Goal: Task Accomplishment & Management: Complete application form

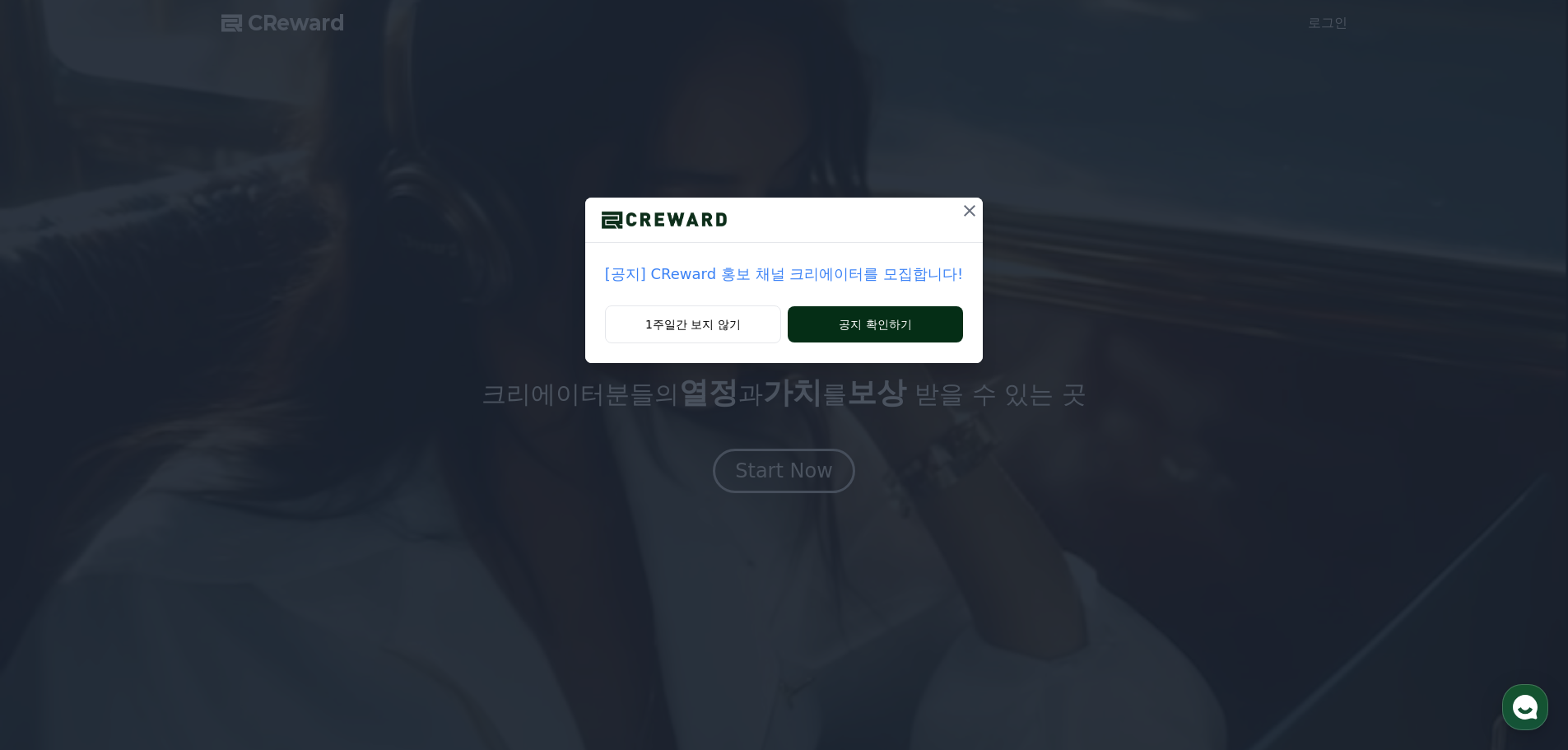
click at [793, 319] on div "1주일간 보지 않기 공지 확인하기" at bounding box center [784, 335] width 397 height 58
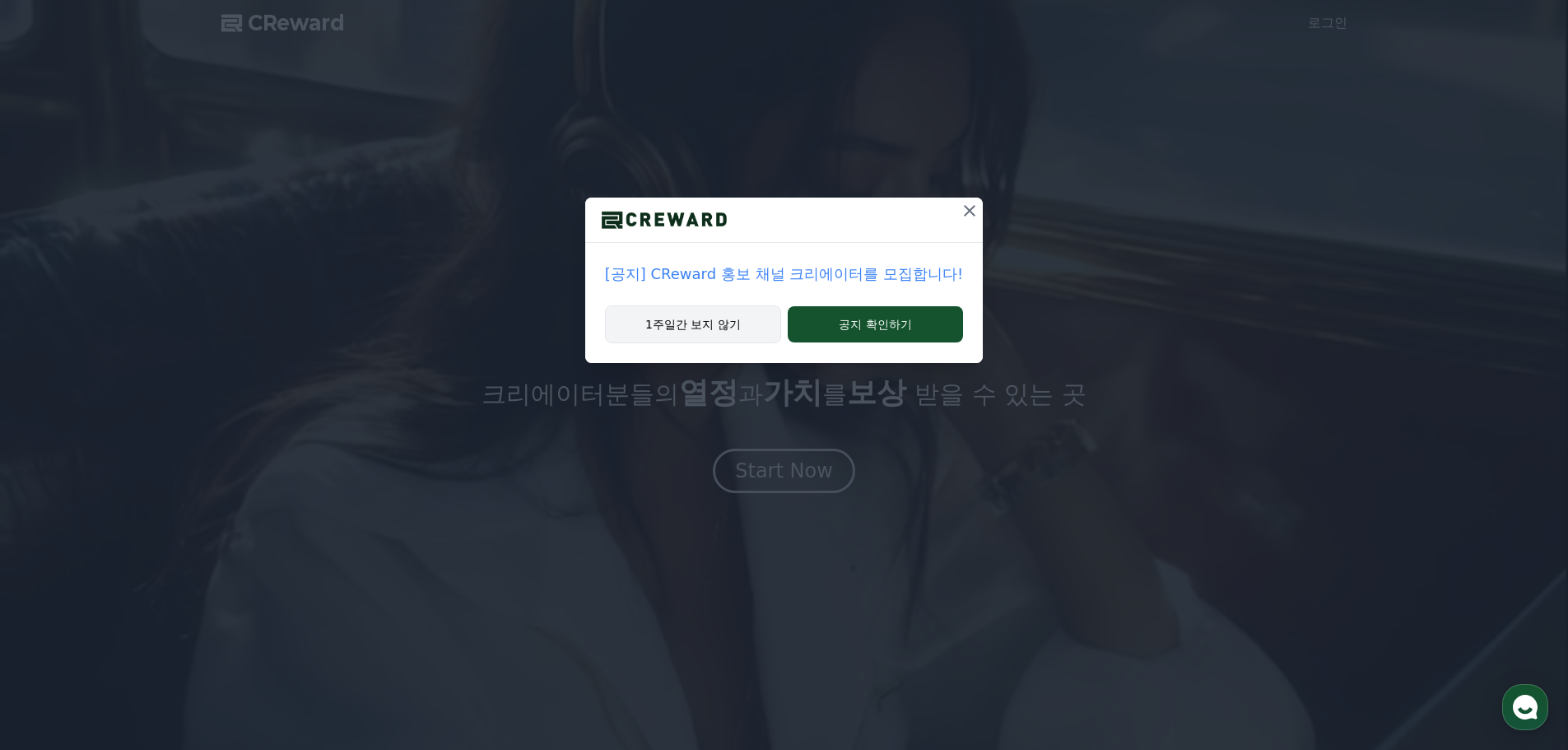
click at [725, 335] on button "1주일간 보지 않기" at bounding box center [693, 325] width 176 height 37
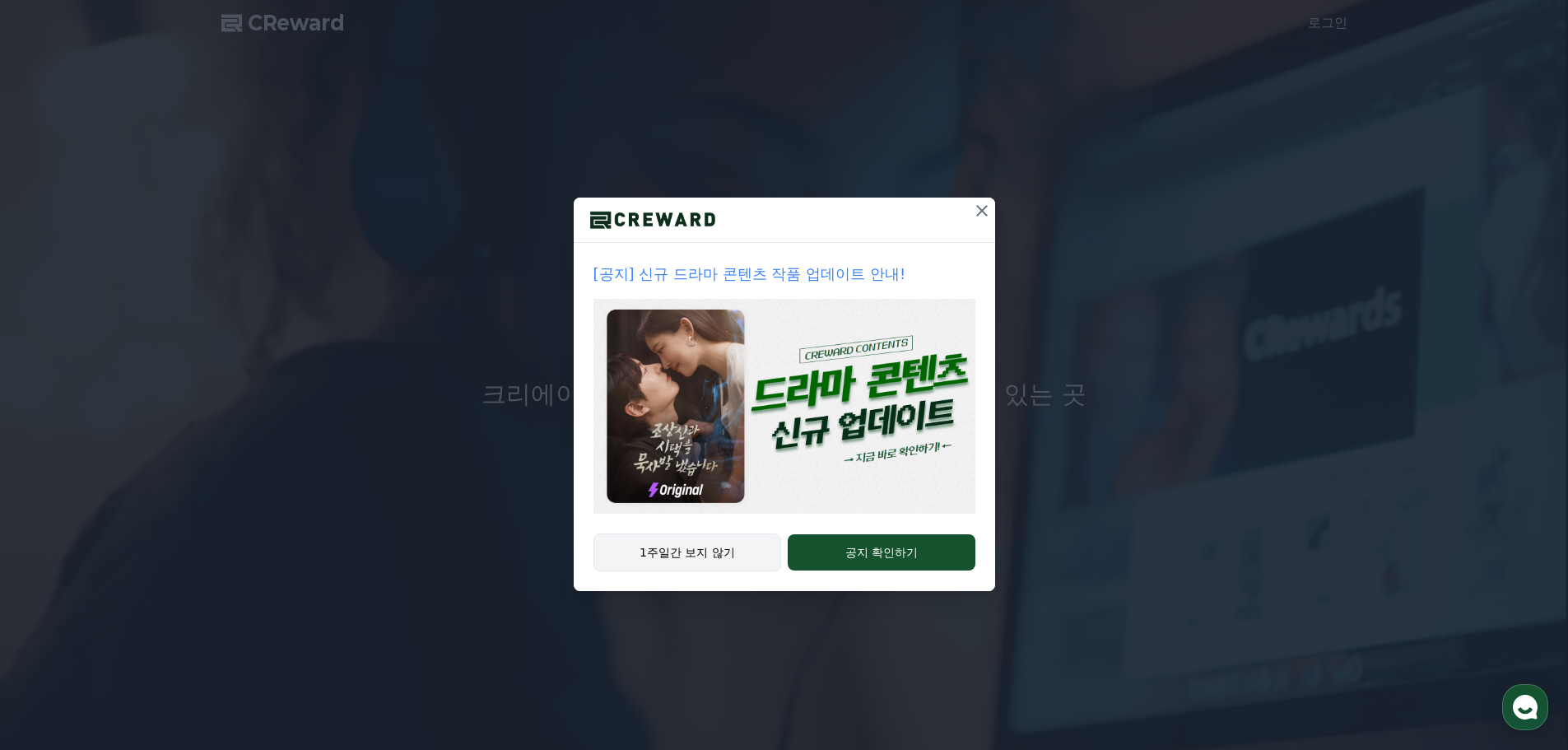
click at [719, 562] on button "1주일간 보지 않기" at bounding box center [688, 552] width 189 height 37
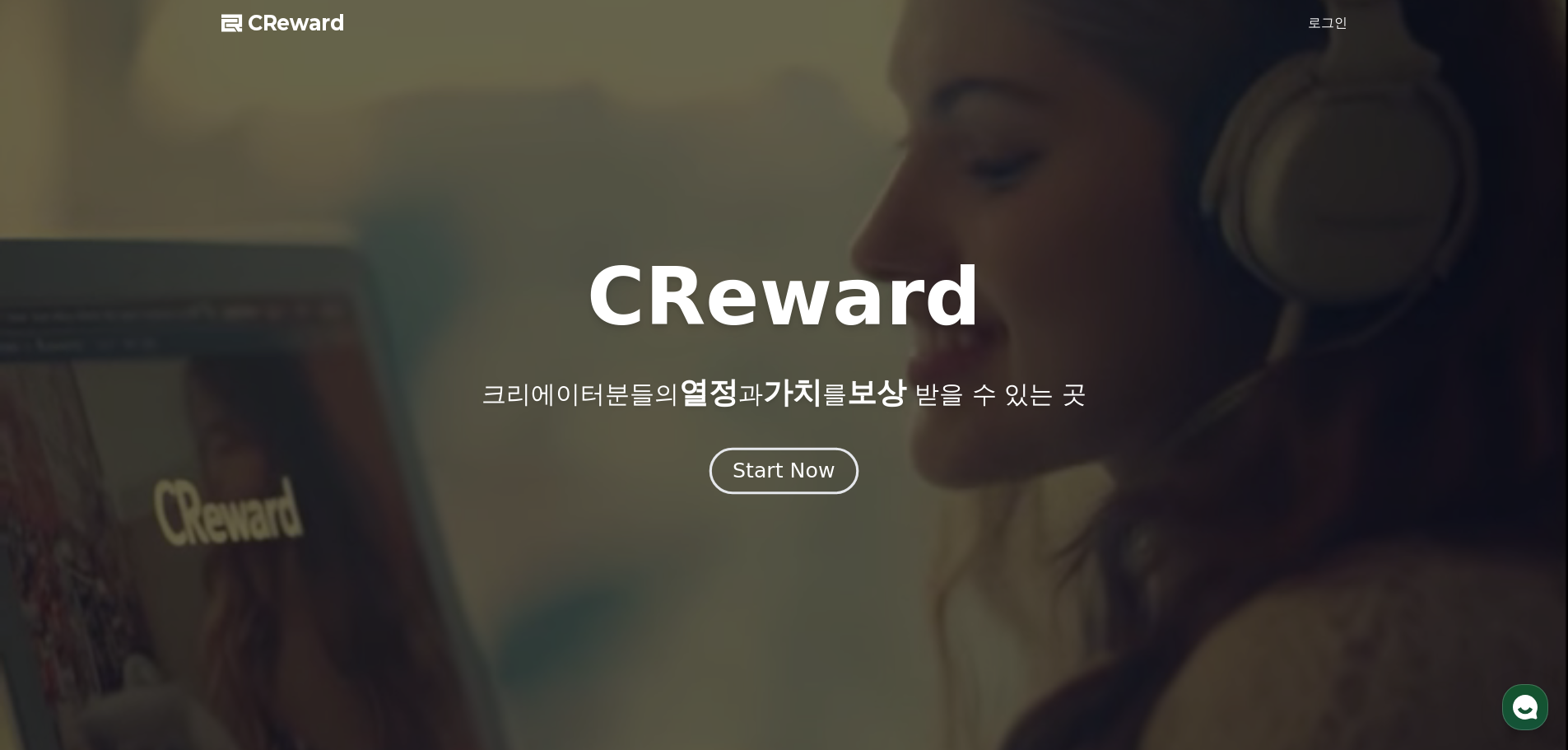
click at [806, 469] on div "Start Now" at bounding box center [783, 471] width 102 height 28
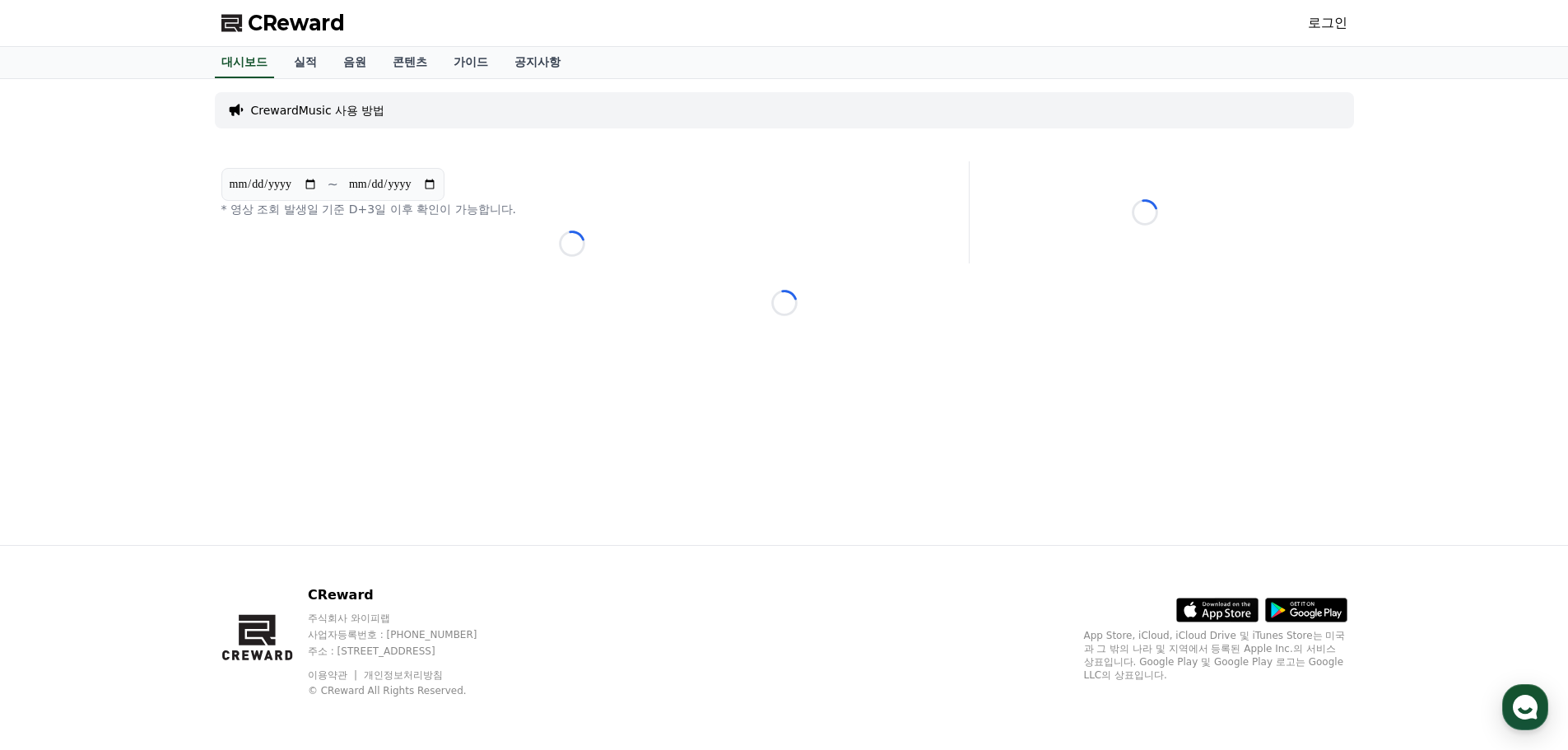
click at [1315, 20] on link "로그인" at bounding box center [1328, 22] width 39 height 20
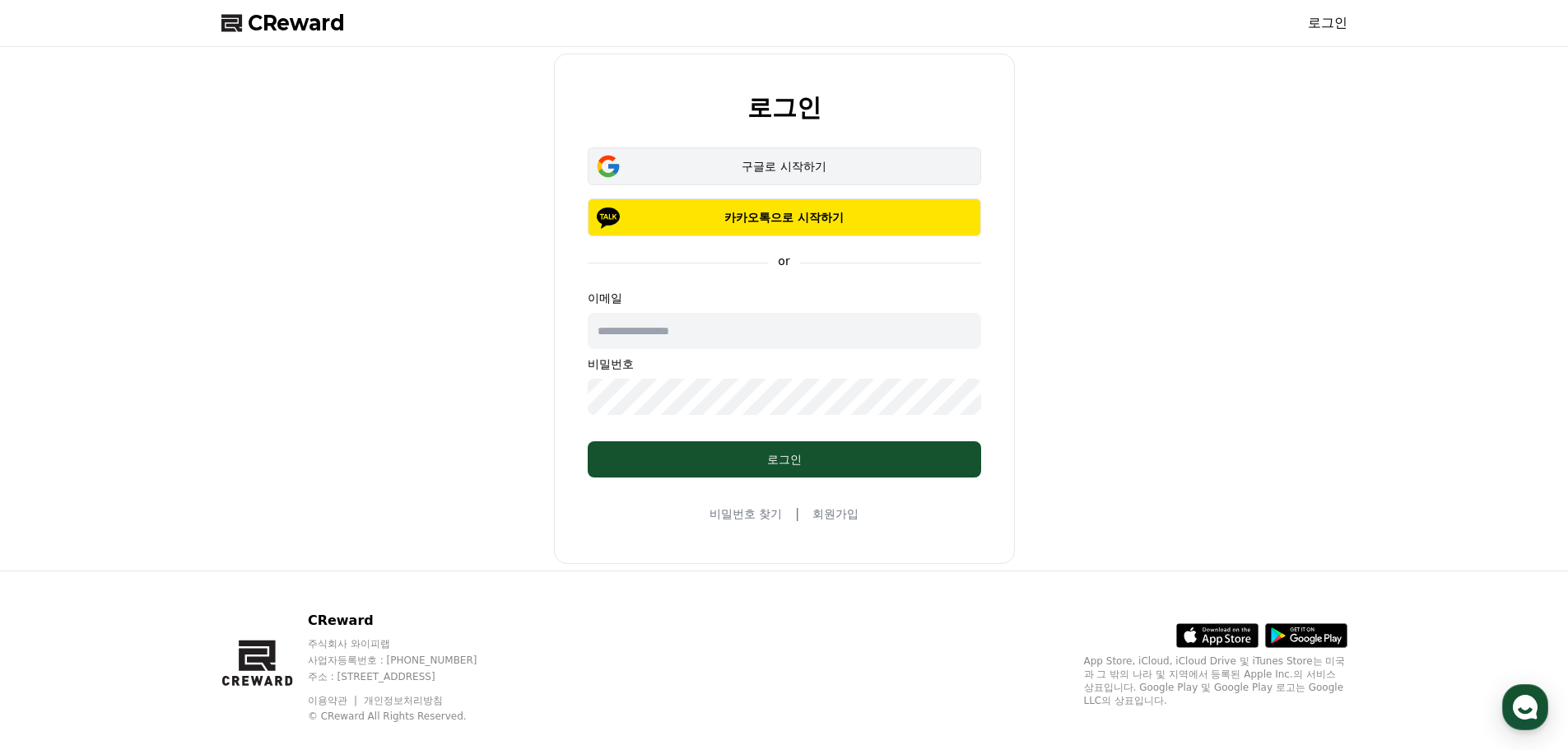
click at [761, 167] on div "구글로 시작하기" at bounding box center [784, 166] width 346 height 17
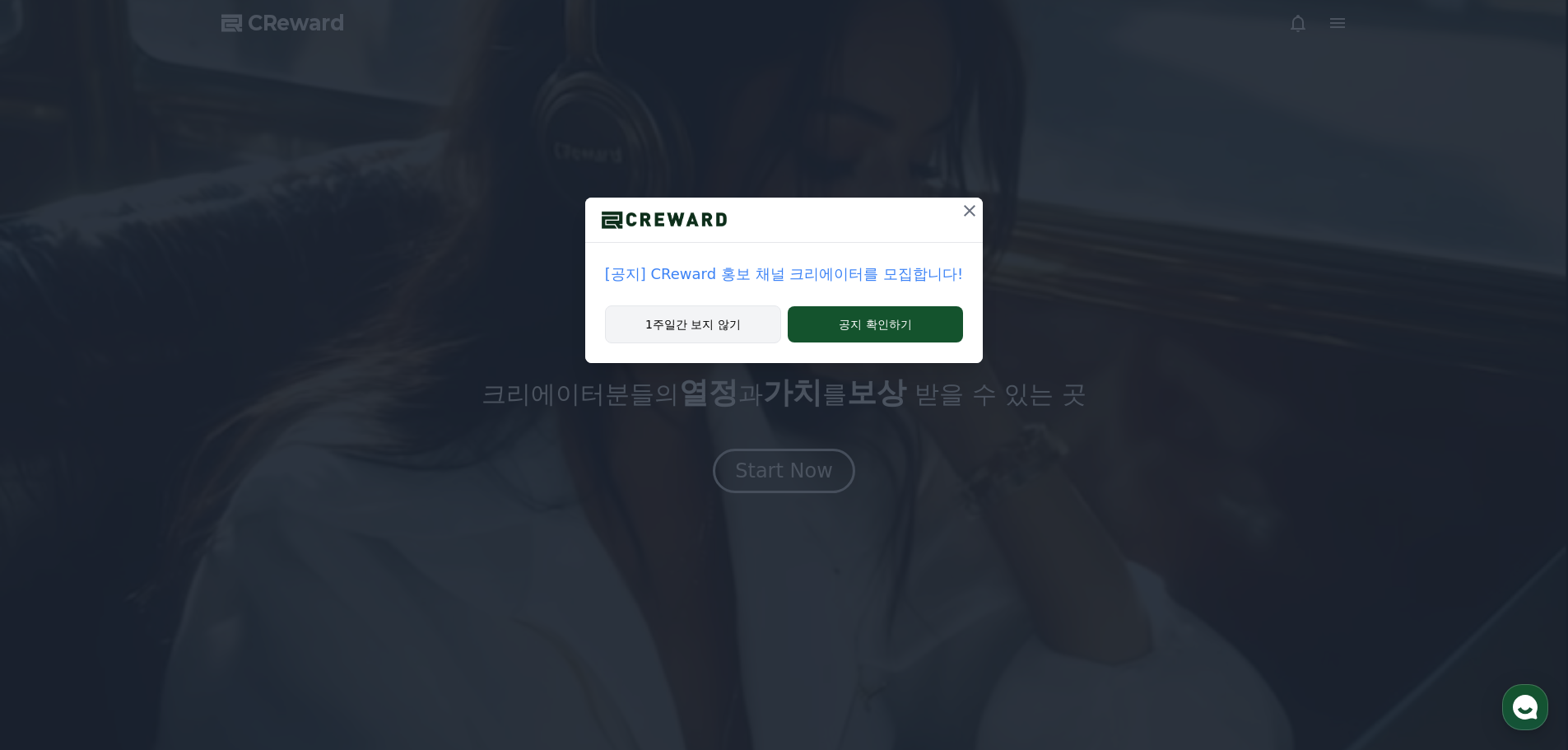
click at [640, 334] on button "1주일간 보지 않기" at bounding box center [693, 325] width 176 height 37
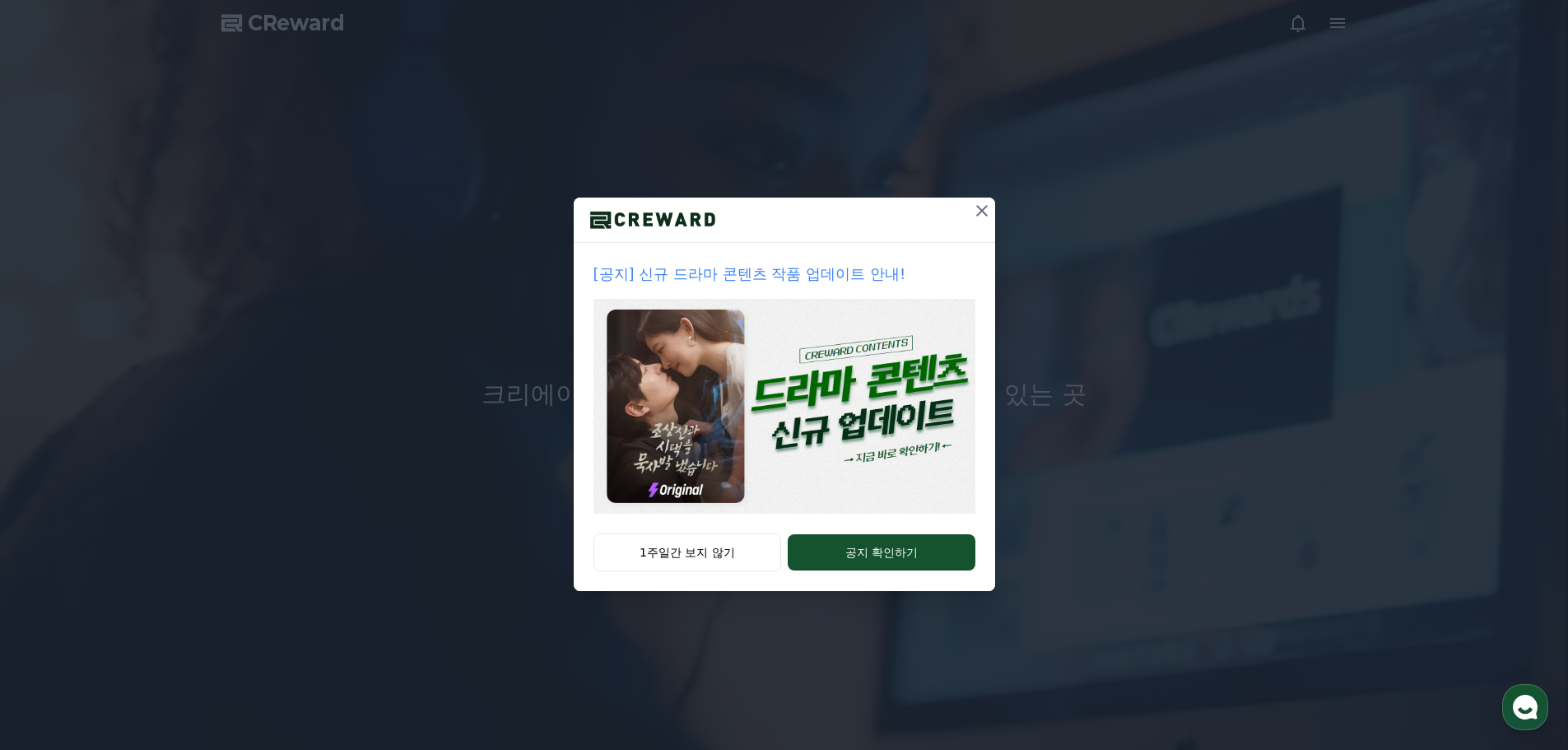
click at [717, 532] on div "[공지] 신규 드라마 콘텐츠 작품 업데이트 안내!" at bounding box center [784, 388] width 422 height 291
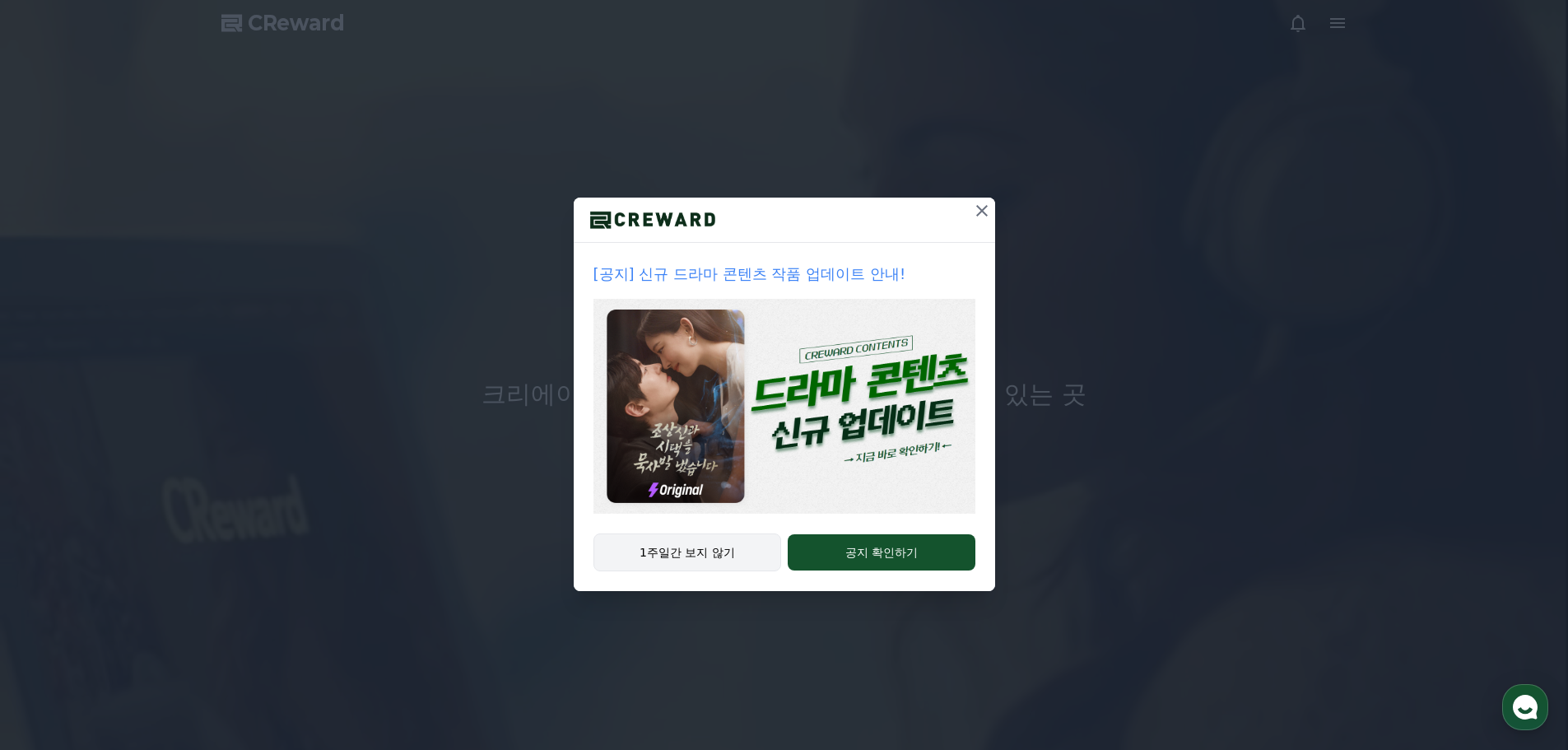
click at [713, 555] on button "1주일간 보지 않기" at bounding box center [688, 552] width 189 height 37
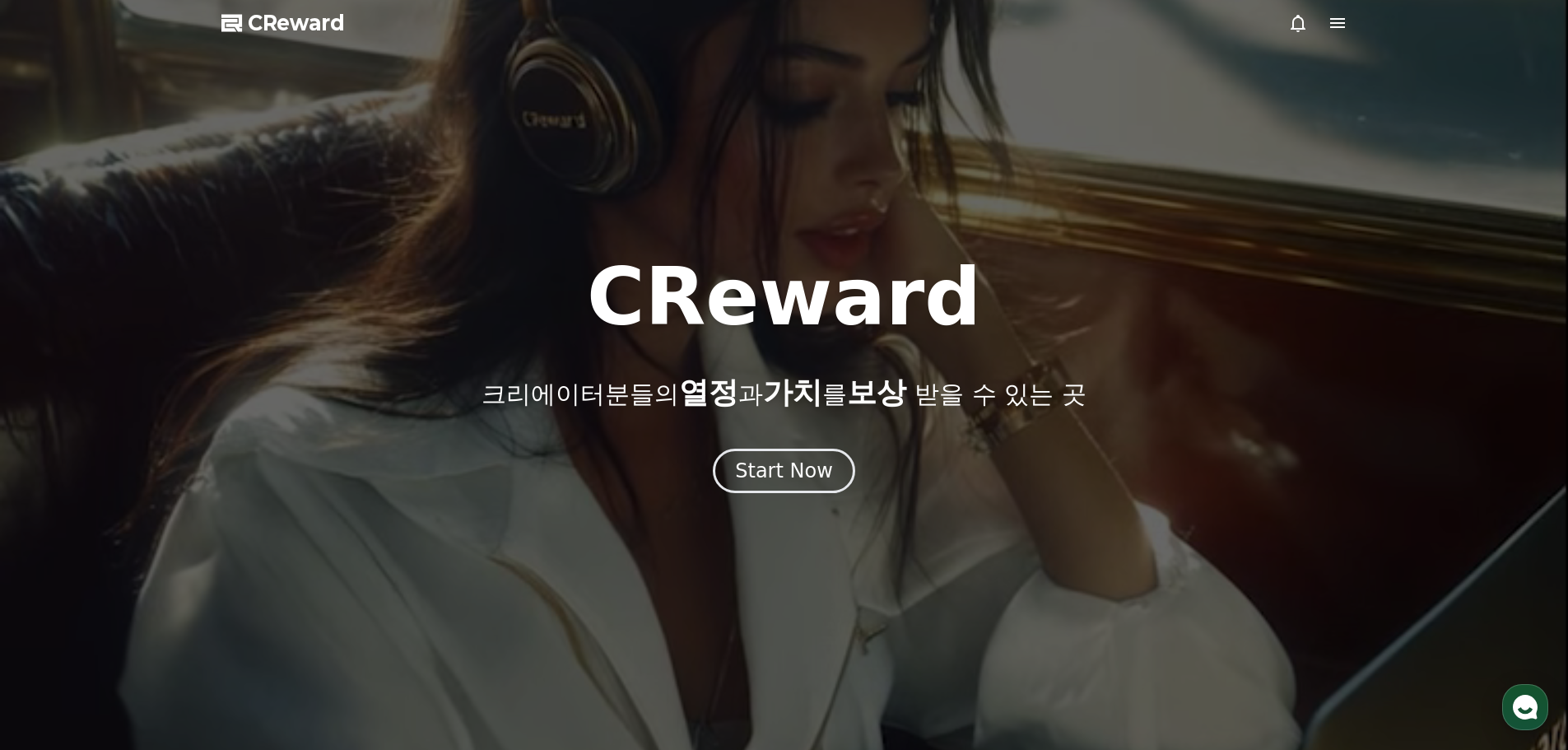
click at [1336, 30] on icon at bounding box center [1337, 22] width 20 height 20
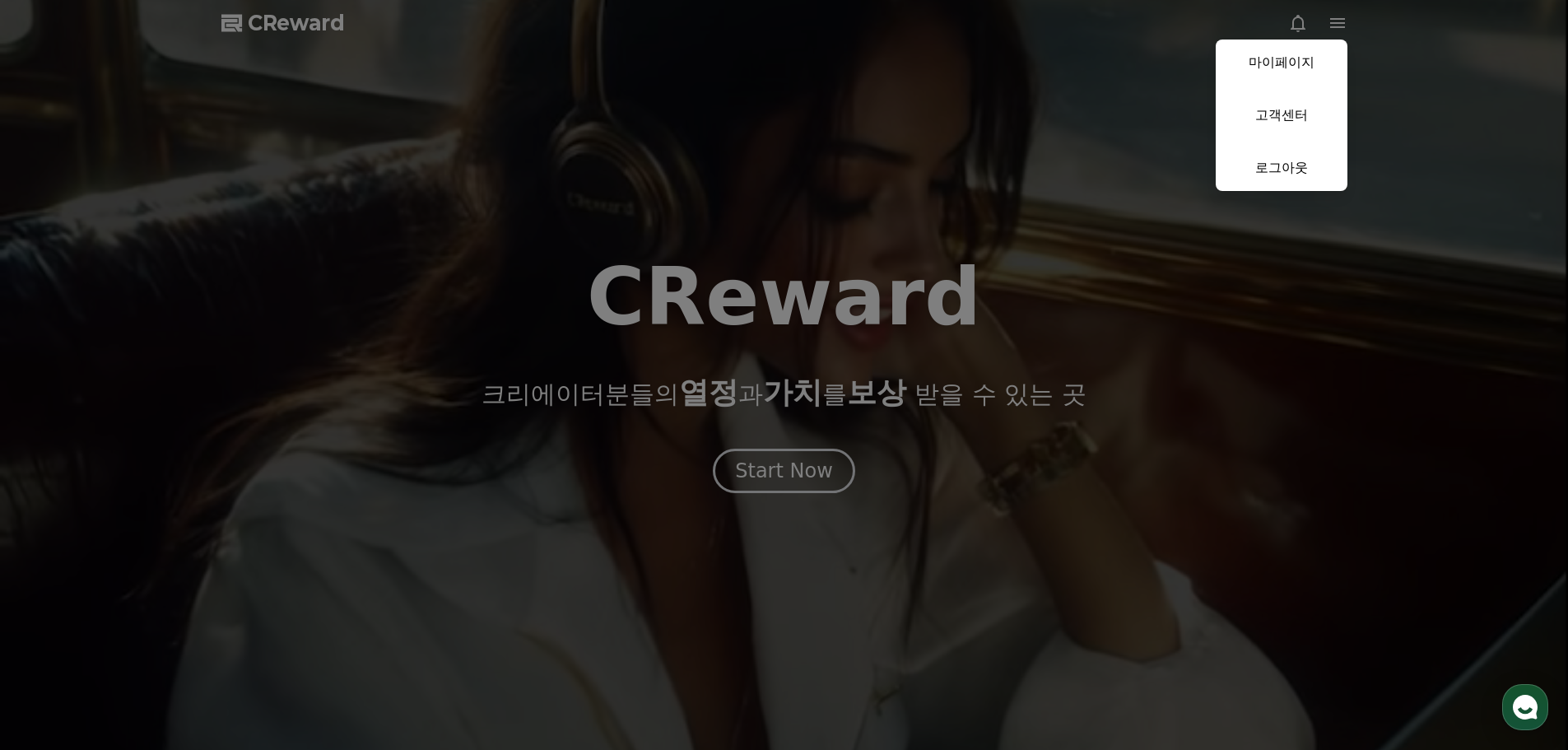
click at [884, 224] on button "close" at bounding box center [784, 375] width 1568 height 750
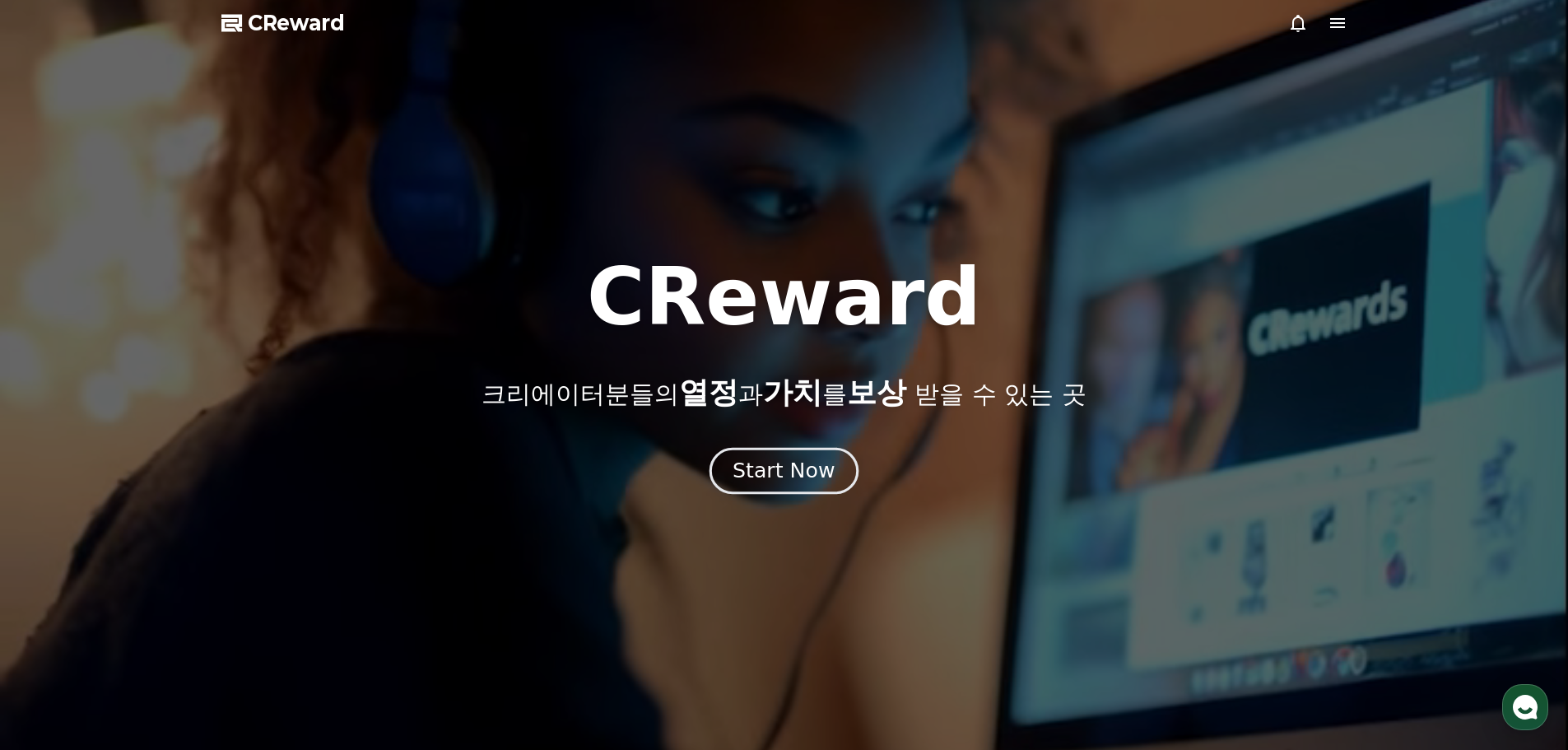
drag, startPoint x: 807, startPoint y: 444, endPoint x: 795, endPoint y: 468, distance: 26.8
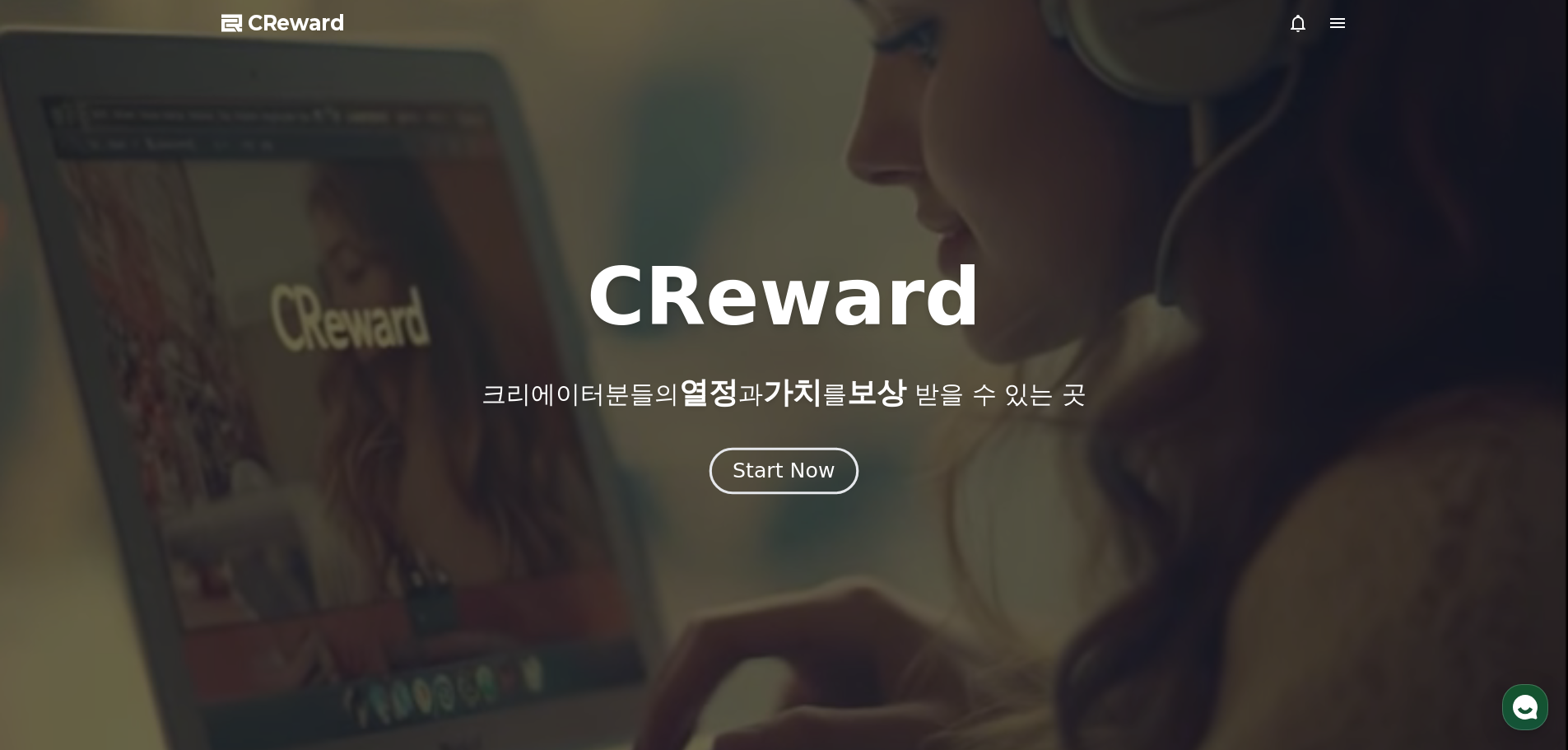
click at [805, 447] on div "CReward 크리에이터분들의 열정 과 가치 를 보상 받을 수 있는 곳 Start Now" at bounding box center [784, 376] width 1568 height 236
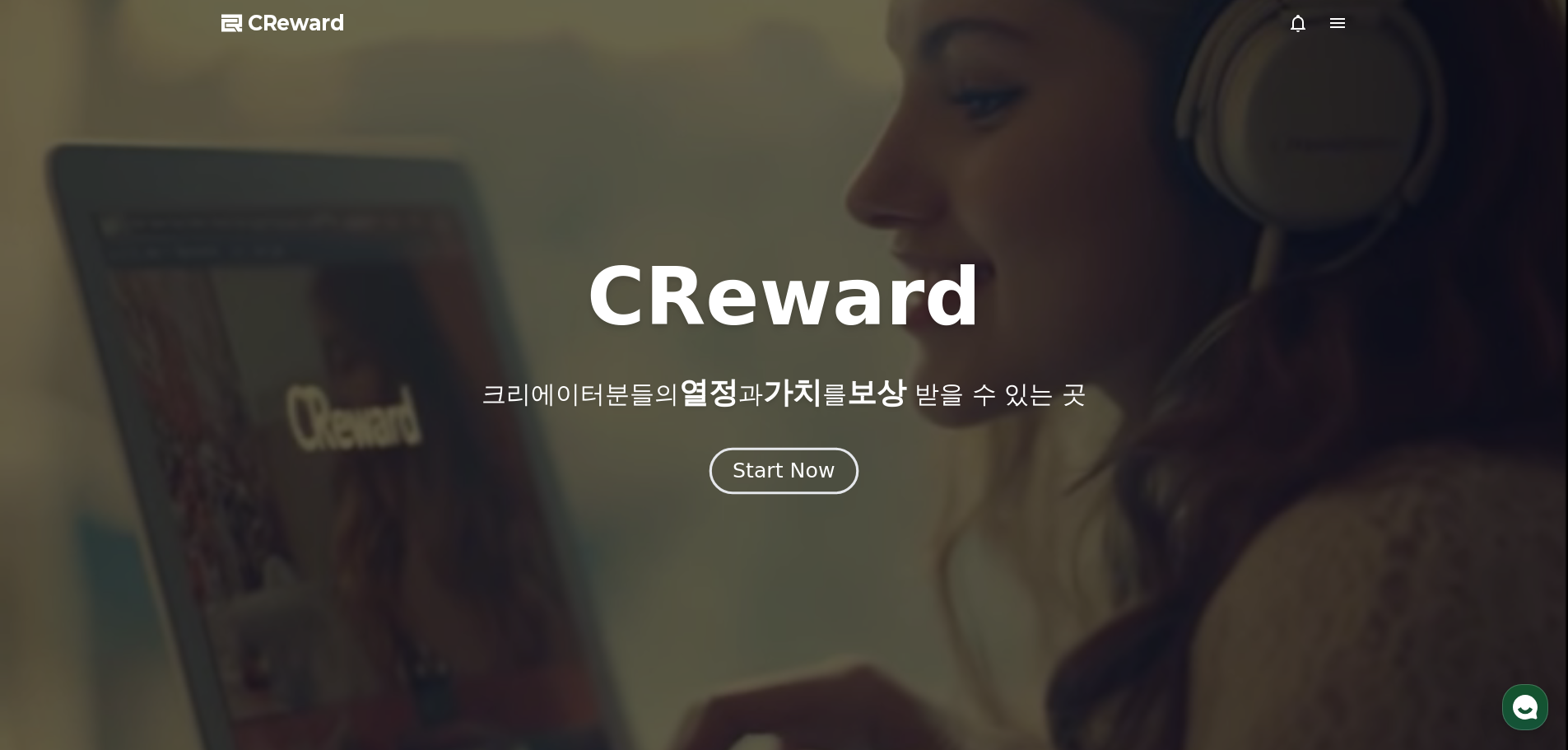
click at [795, 468] on div "Start Now" at bounding box center [783, 471] width 102 height 28
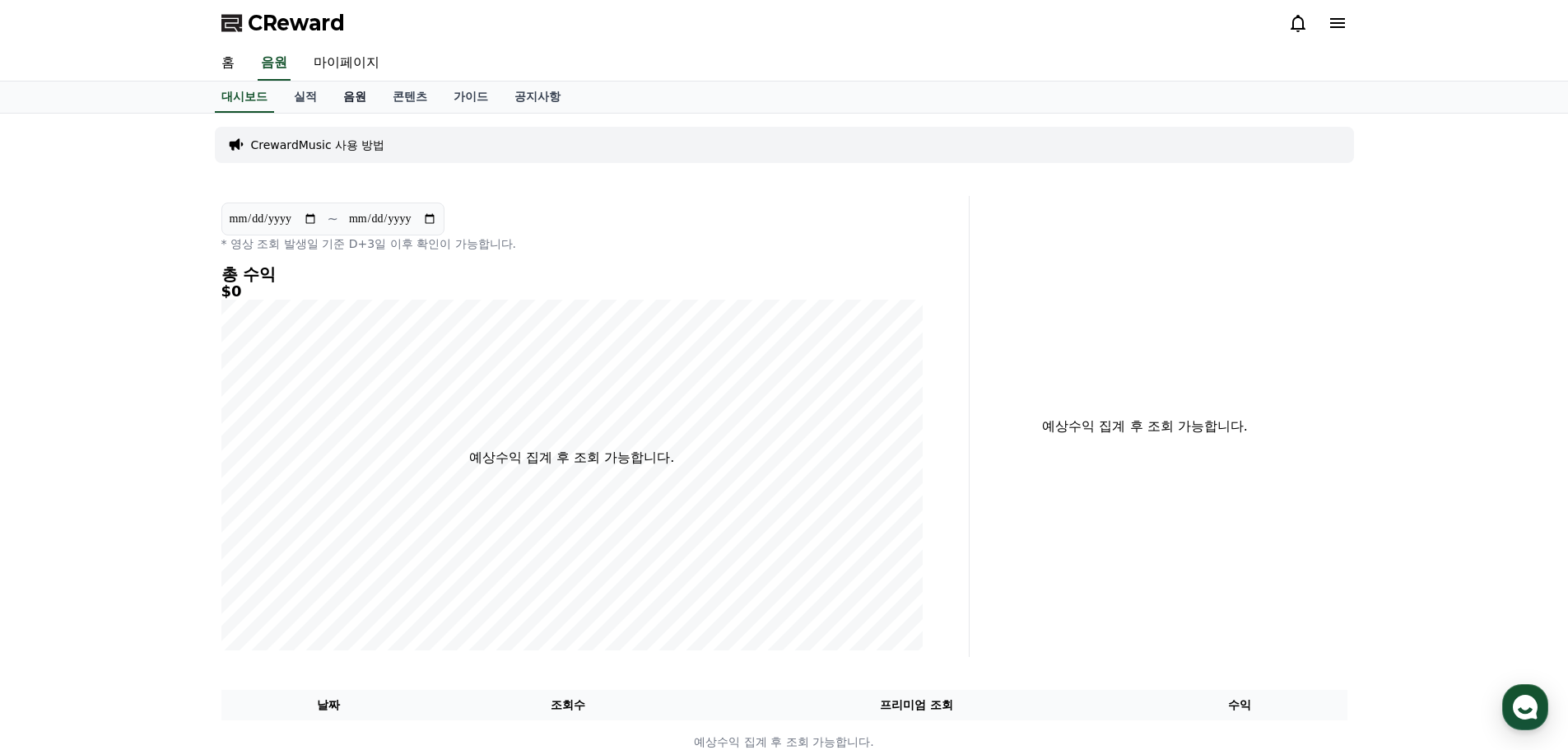
click at [361, 96] on link "음원" at bounding box center [354, 96] width 50 height 31
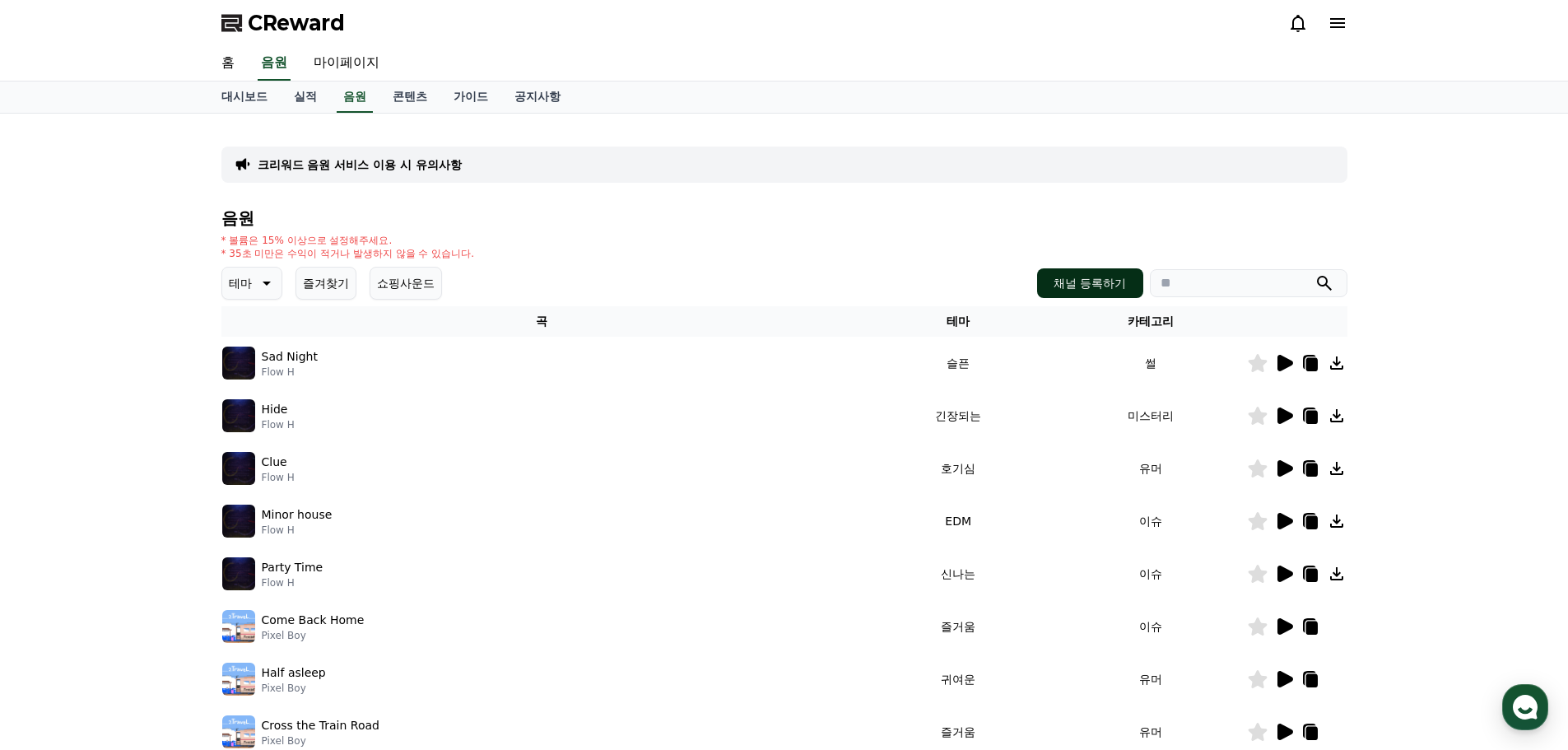
click at [1097, 285] on button "채널 등록하기" at bounding box center [1089, 283] width 106 height 30
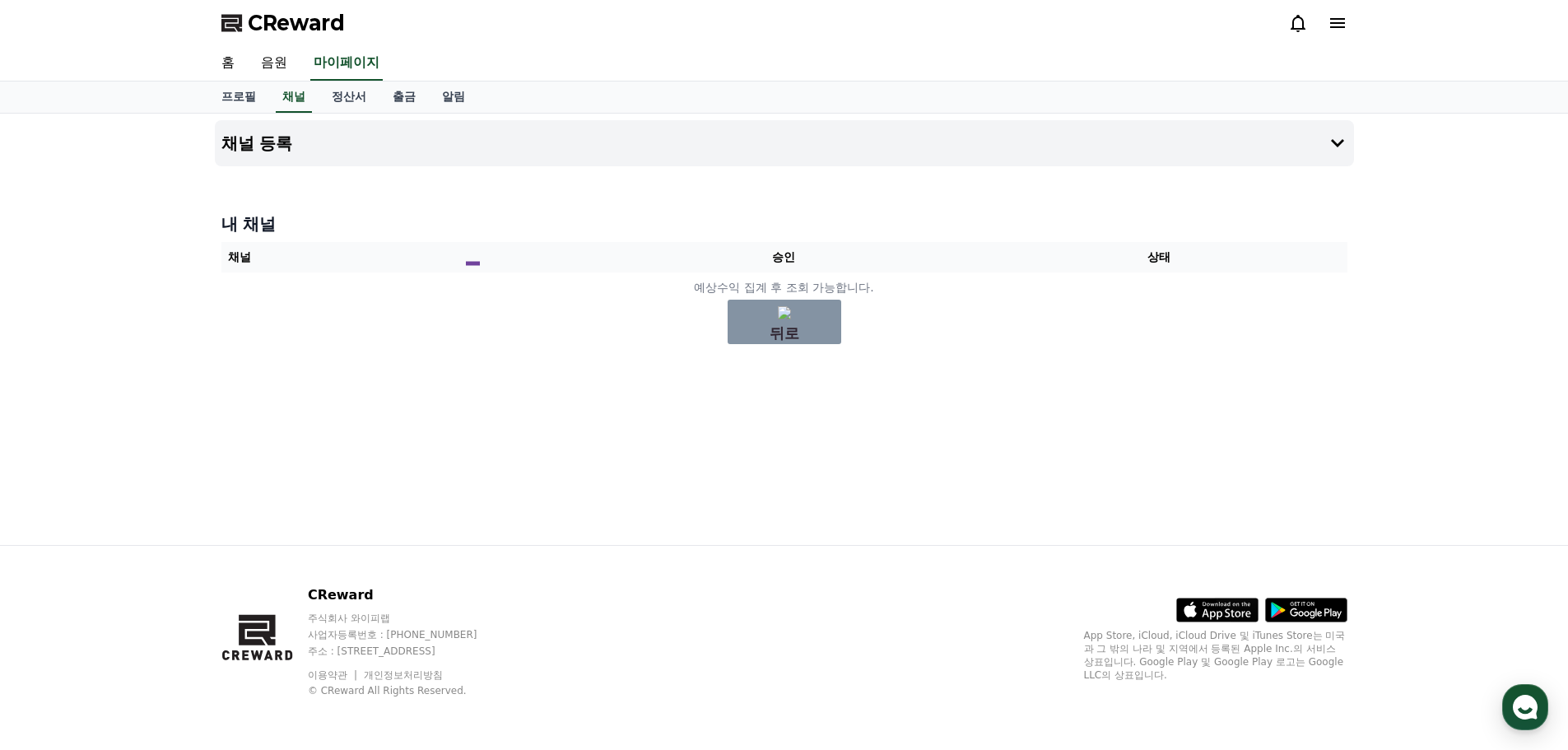
drag, startPoint x: 480, startPoint y: 264, endPoint x: 388, endPoint y: 264, distance: 92.0
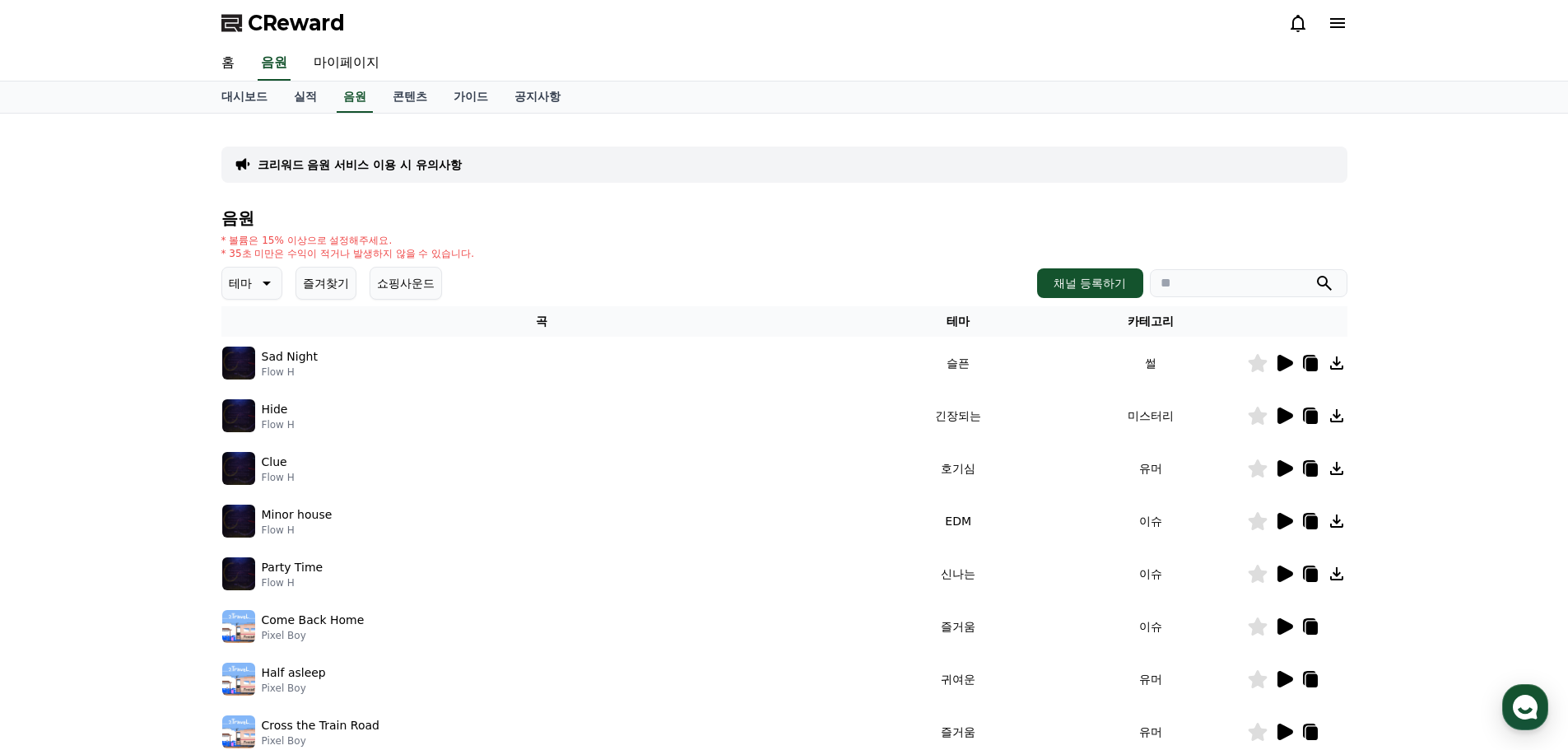
drag, startPoint x: 232, startPoint y: 238, endPoint x: 487, endPoint y: 247, distance: 255.2
click at [487, 247] on div "* 볼륨은 15% 이상으로 설정해주세요. * 35초 미만은 수익이 적거나 발생하지 않을 수 있습니다." at bounding box center [784, 247] width 1126 height 26
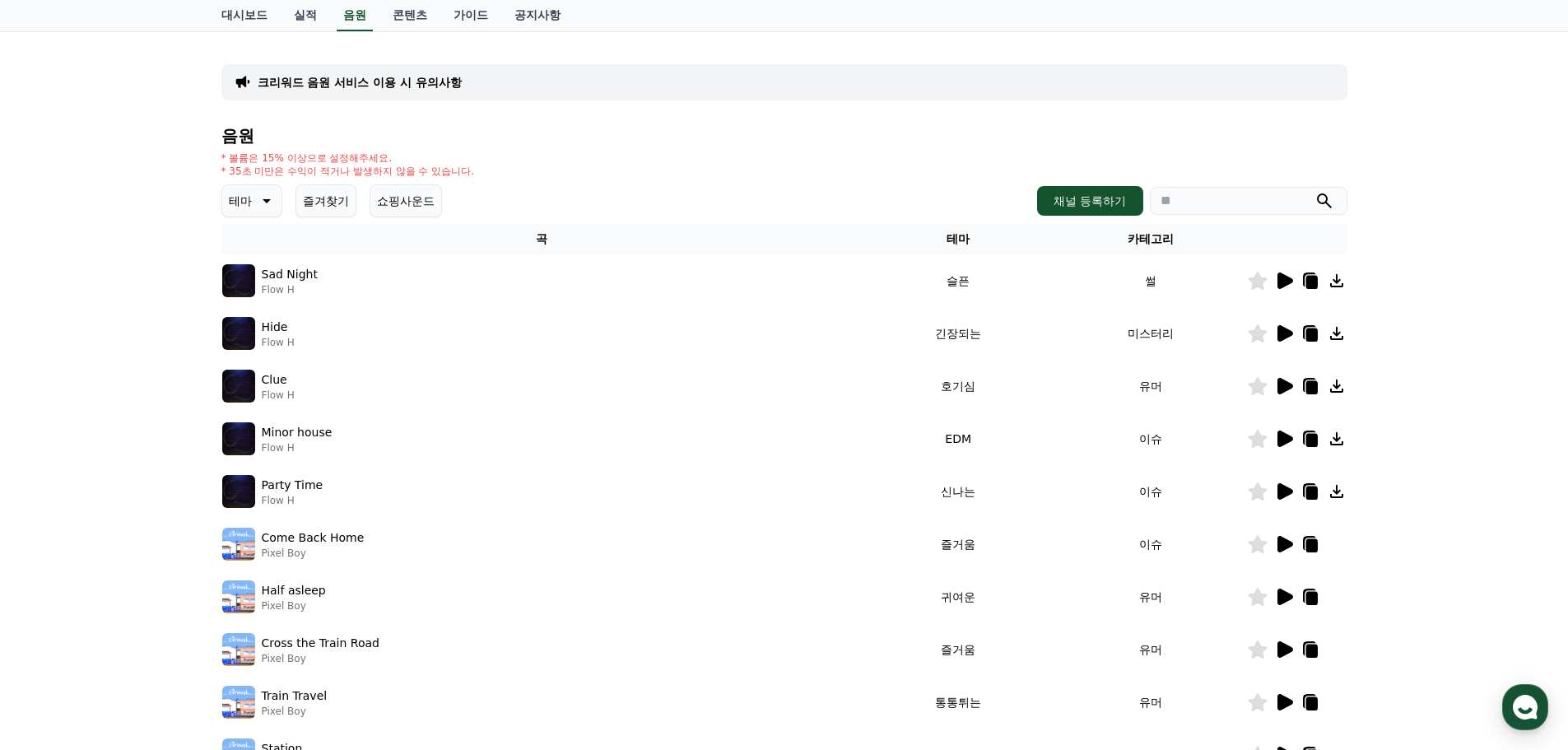
click at [1287, 273] on icon at bounding box center [1284, 281] width 20 height 20
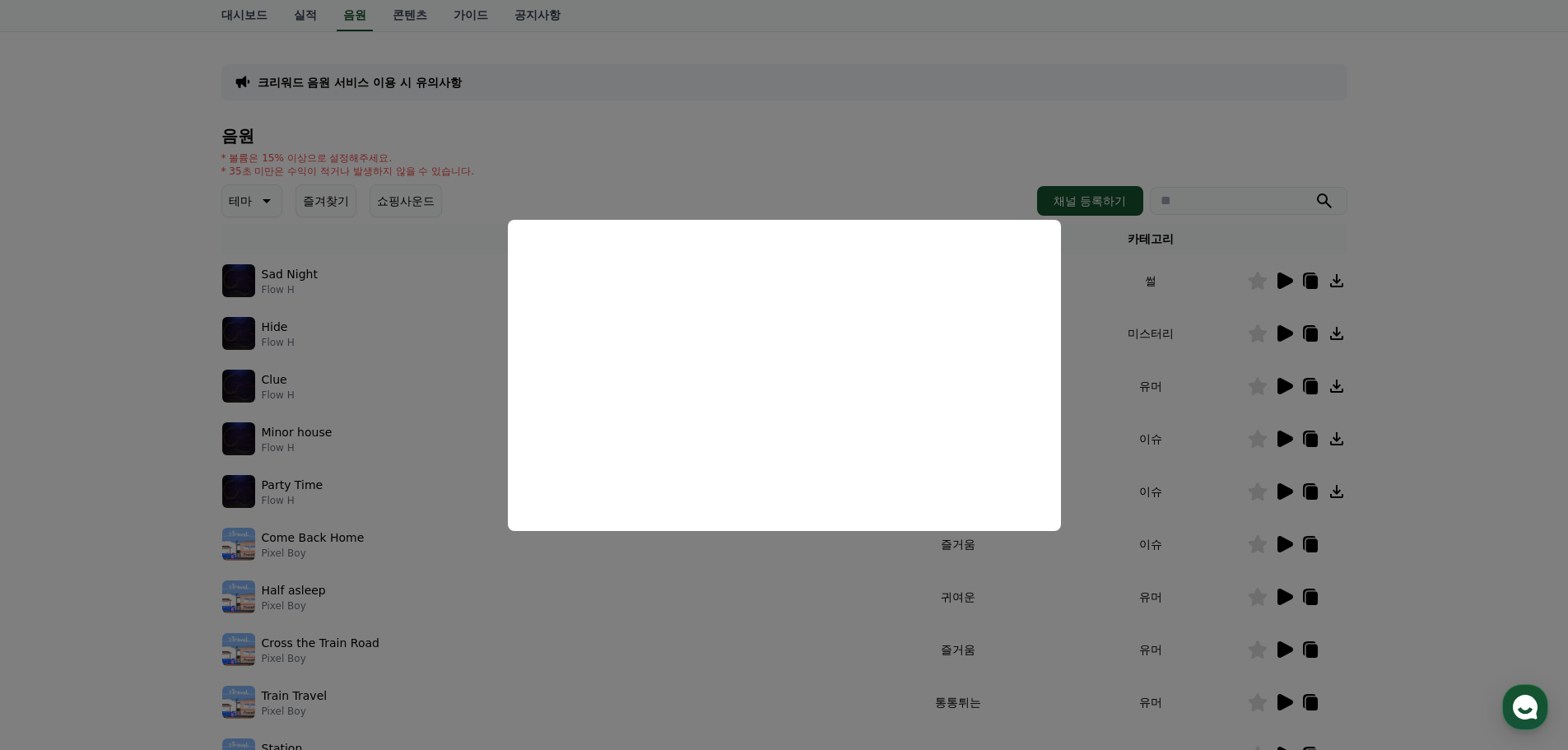
click at [1344, 425] on button "close modal" at bounding box center [784, 375] width 1568 height 750
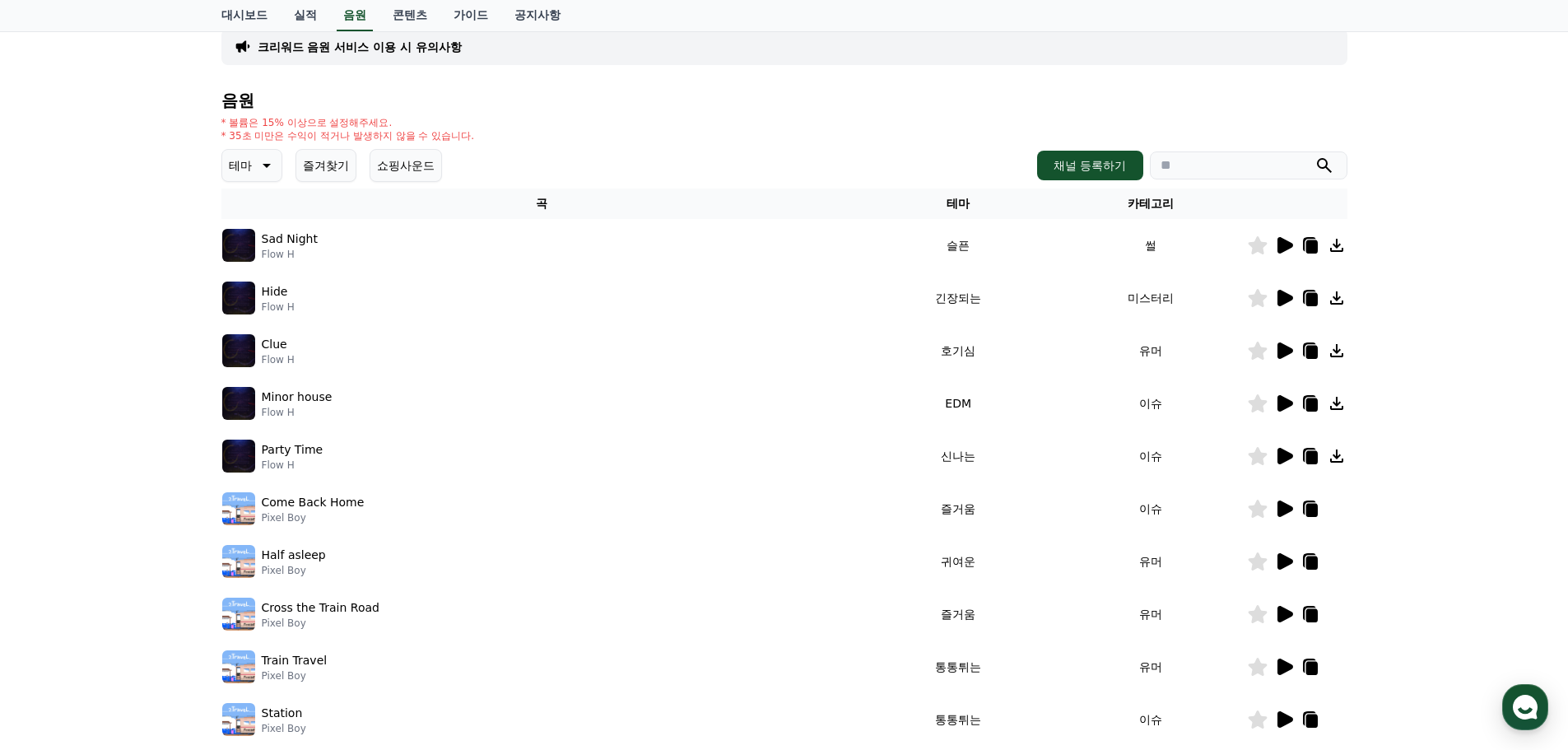
scroll to position [0, 0]
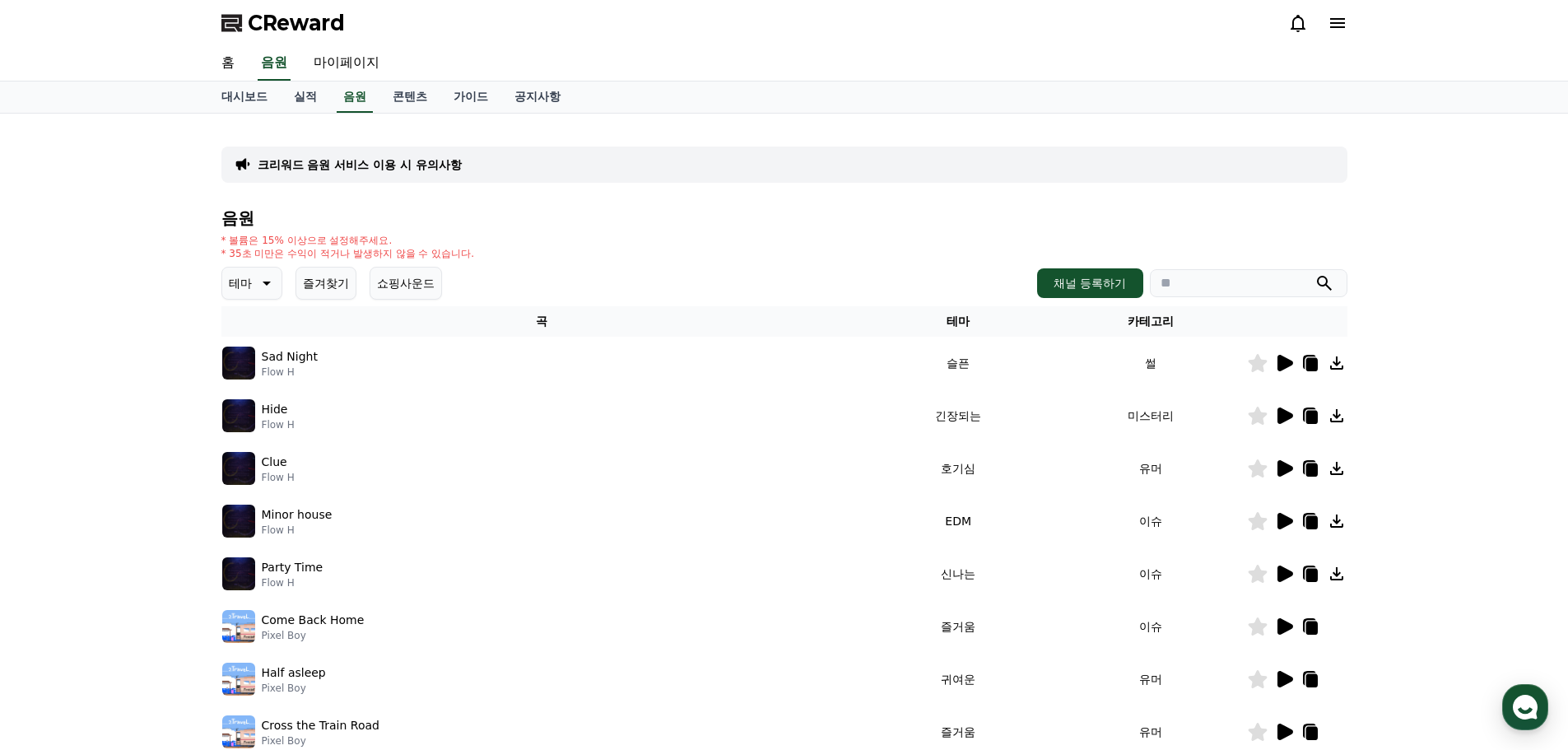
click at [1034, 279] on div "테마 즐겨찾기 쇼핑사운드 채널 등록하기" at bounding box center [784, 282] width 1126 height 33
click at [1067, 284] on button "채널 등록하기" at bounding box center [1089, 283] width 106 height 30
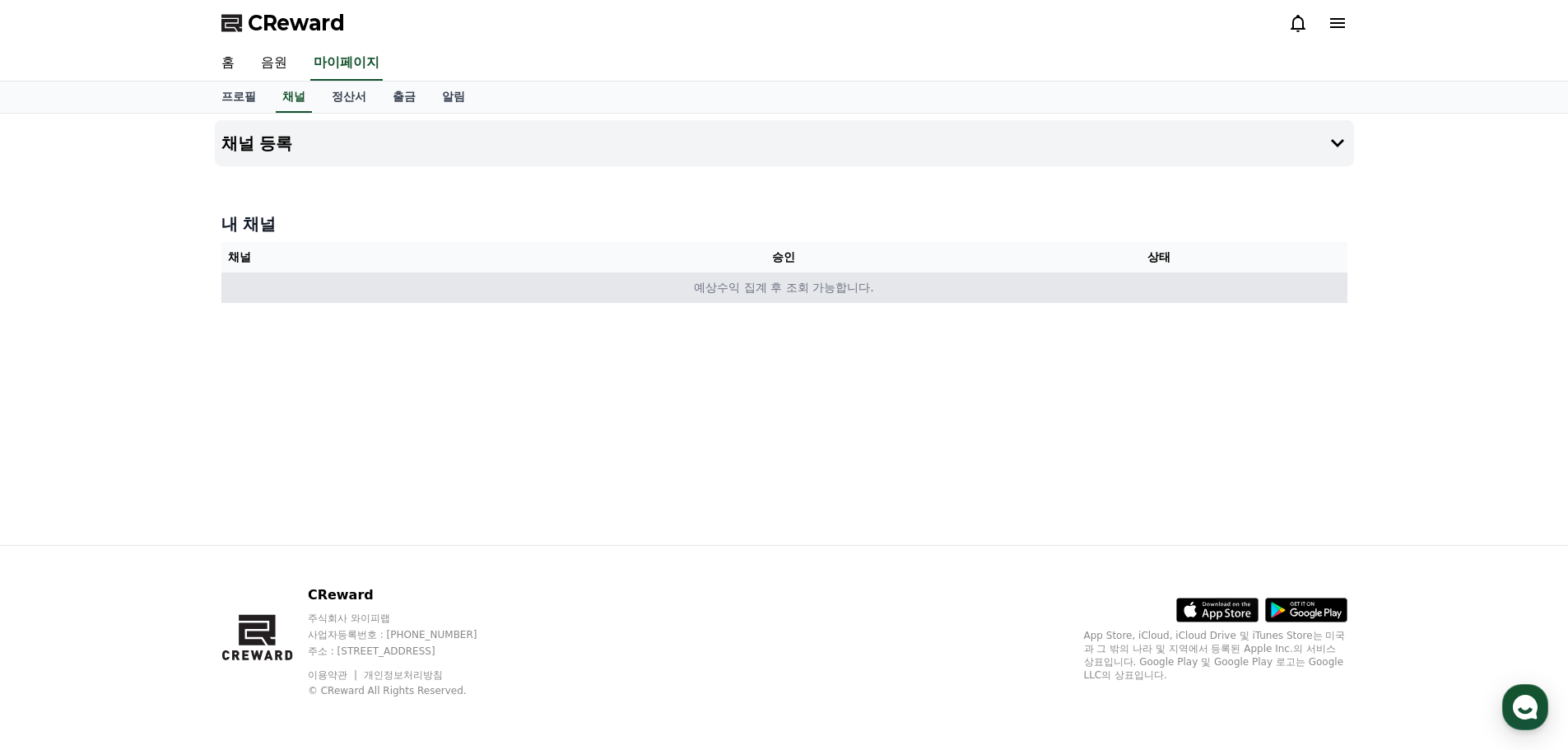
click at [827, 286] on td "예상수익 집계 후 조회 가능합니다." at bounding box center [784, 287] width 1126 height 31
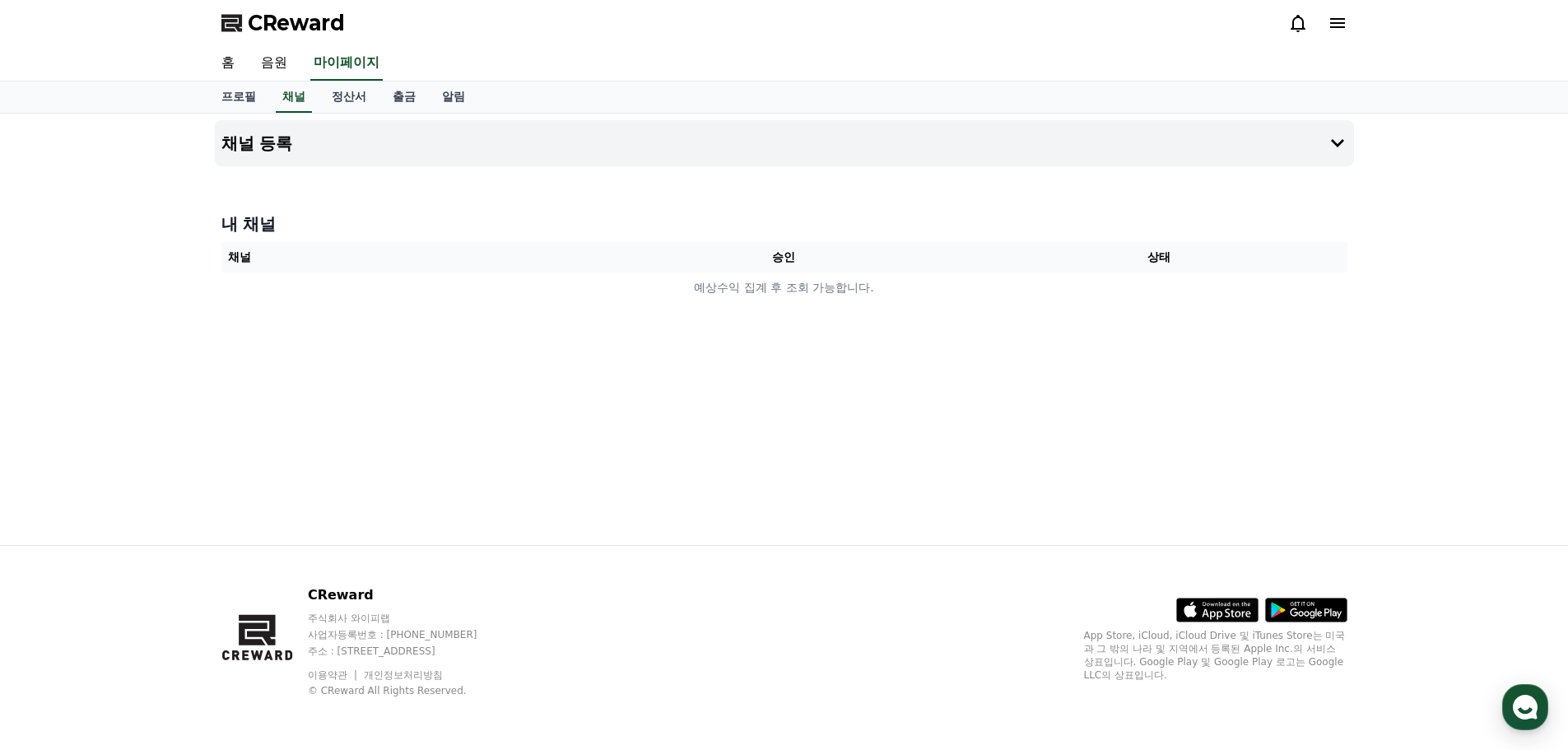
click at [912, 322] on div "채널 등록 내 채널 채널 승인 상태 예상수익 집계 후 조회 가능합니다." at bounding box center [784, 328] width 1152 height 431
click at [1337, 23] on icon at bounding box center [1337, 22] width 15 height 10
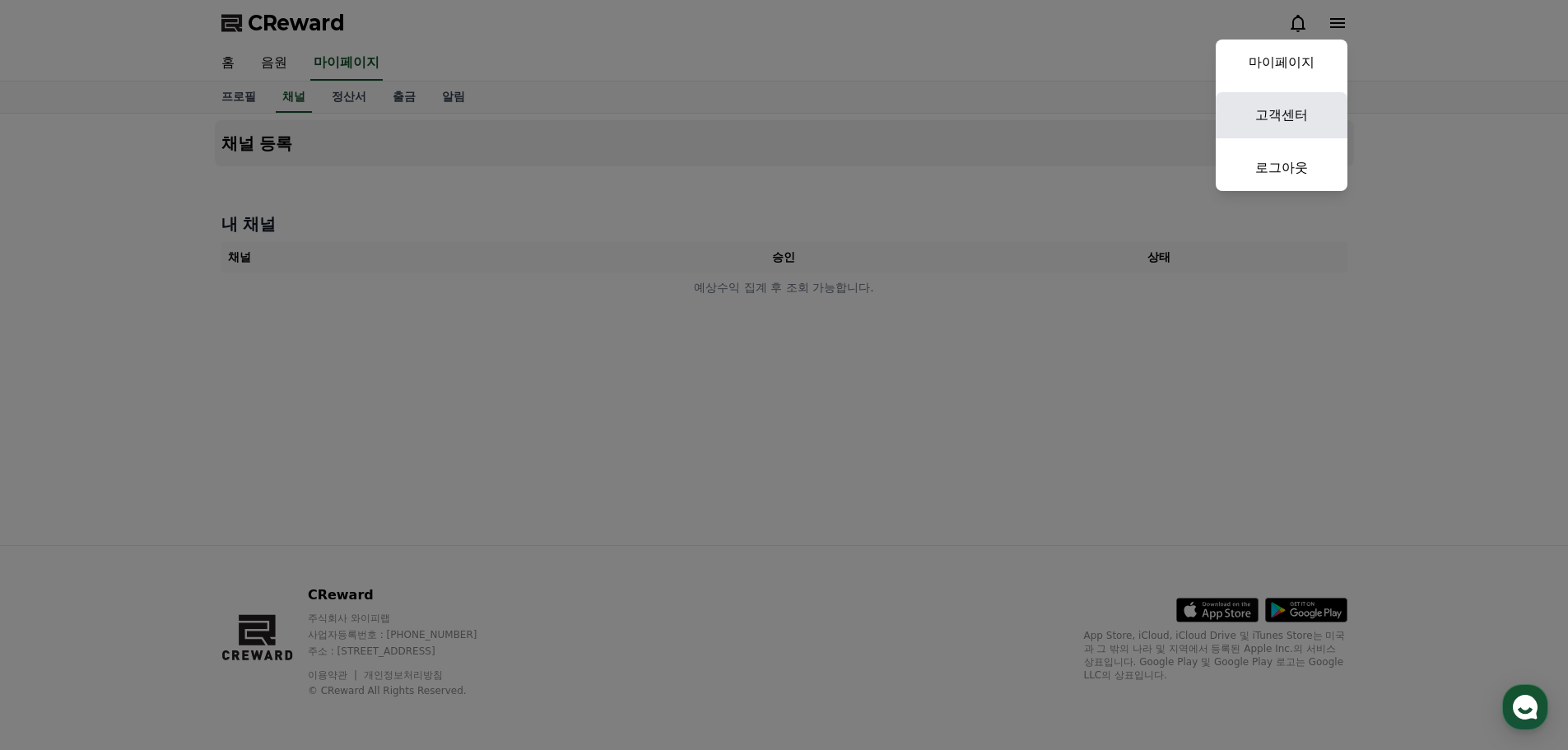
click at [1277, 132] on link "고객센터" at bounding box center [1281, 115] width 132 height 46
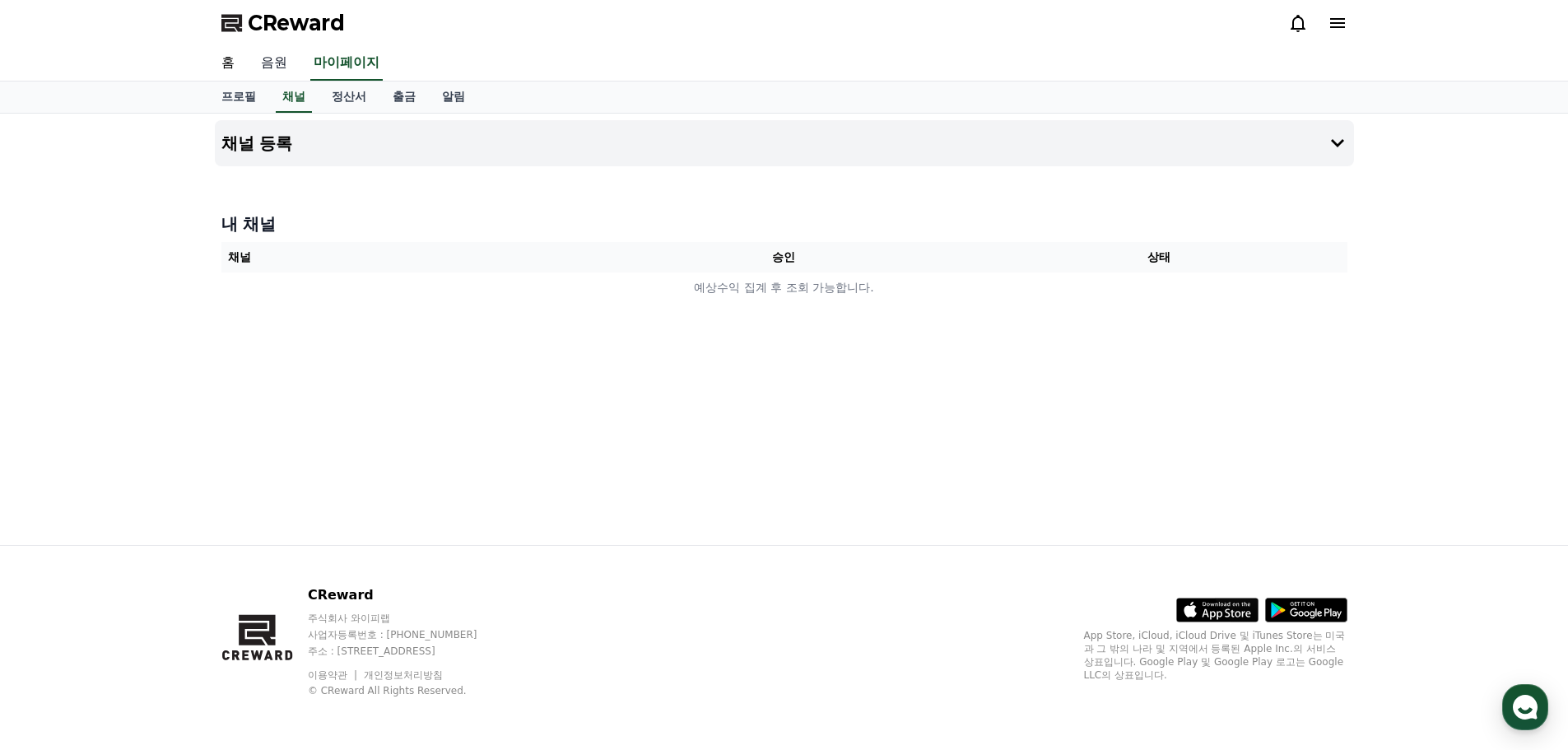
click at [257, 65] on link "음원" at bounding box center [274, 63] width 52 height 35
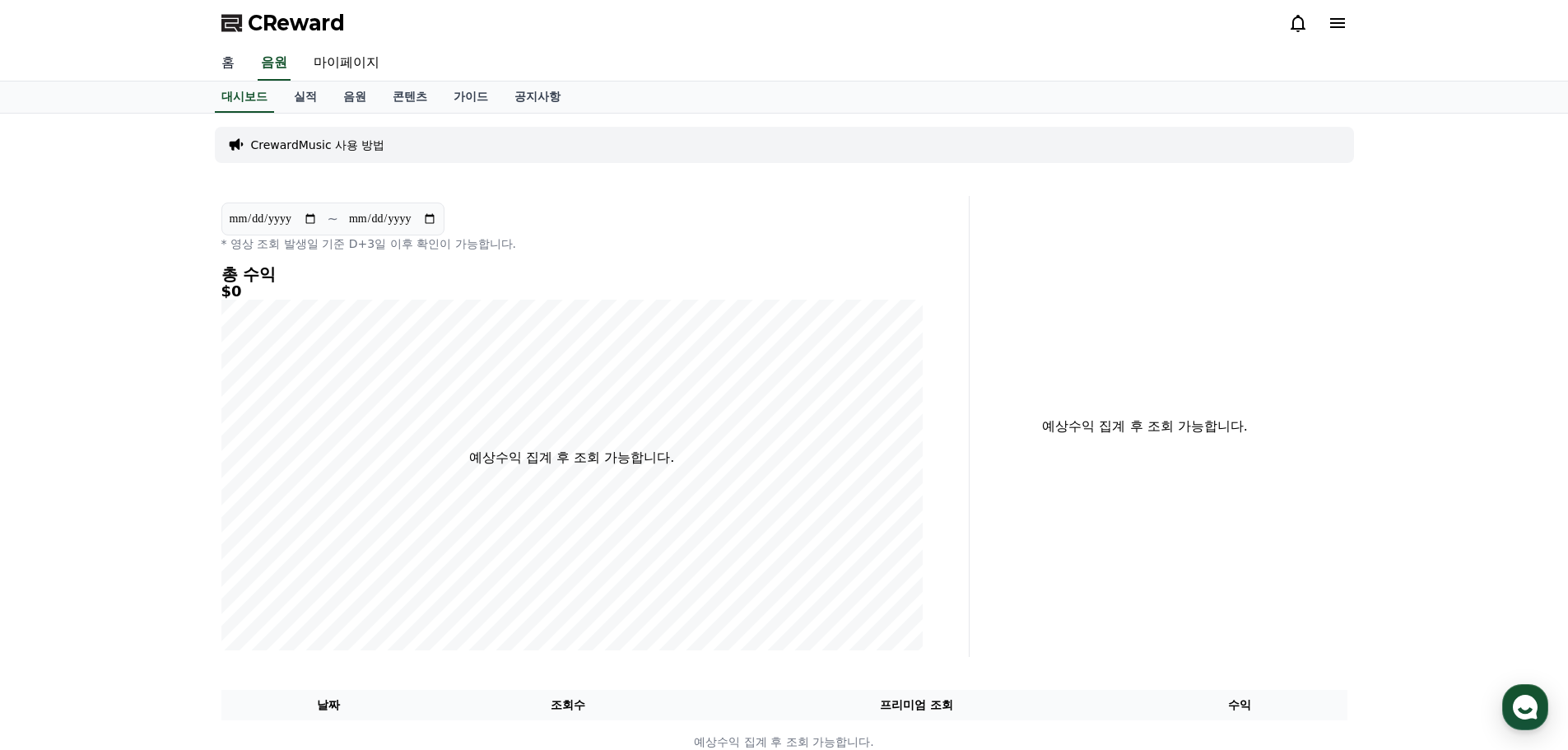
click at [237, 65] on link "홈" at bounding box center [228, 63] width 39 height 35
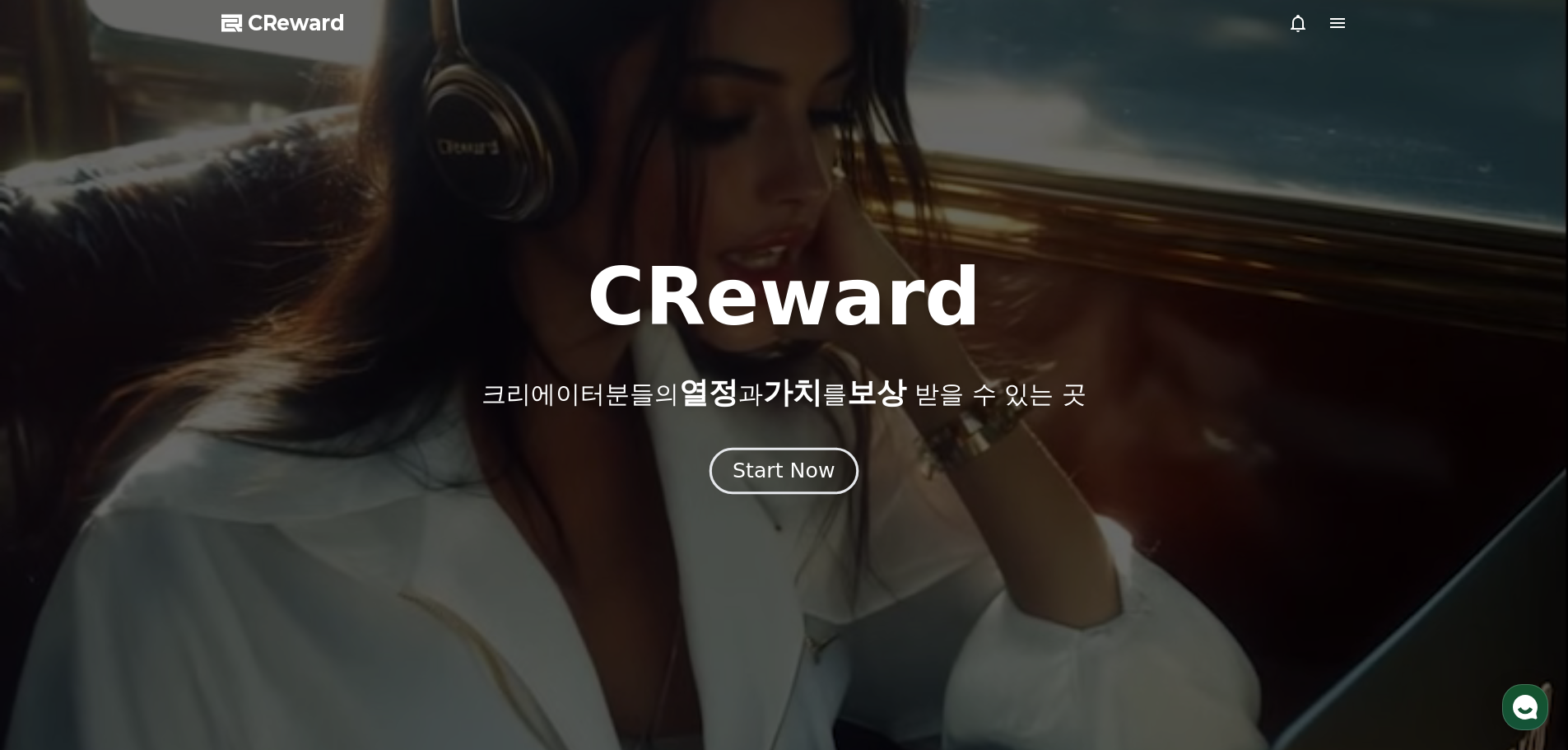
click at [783, 471] on div "Start Now" at bounding box center [783, 471] width 102 height 28
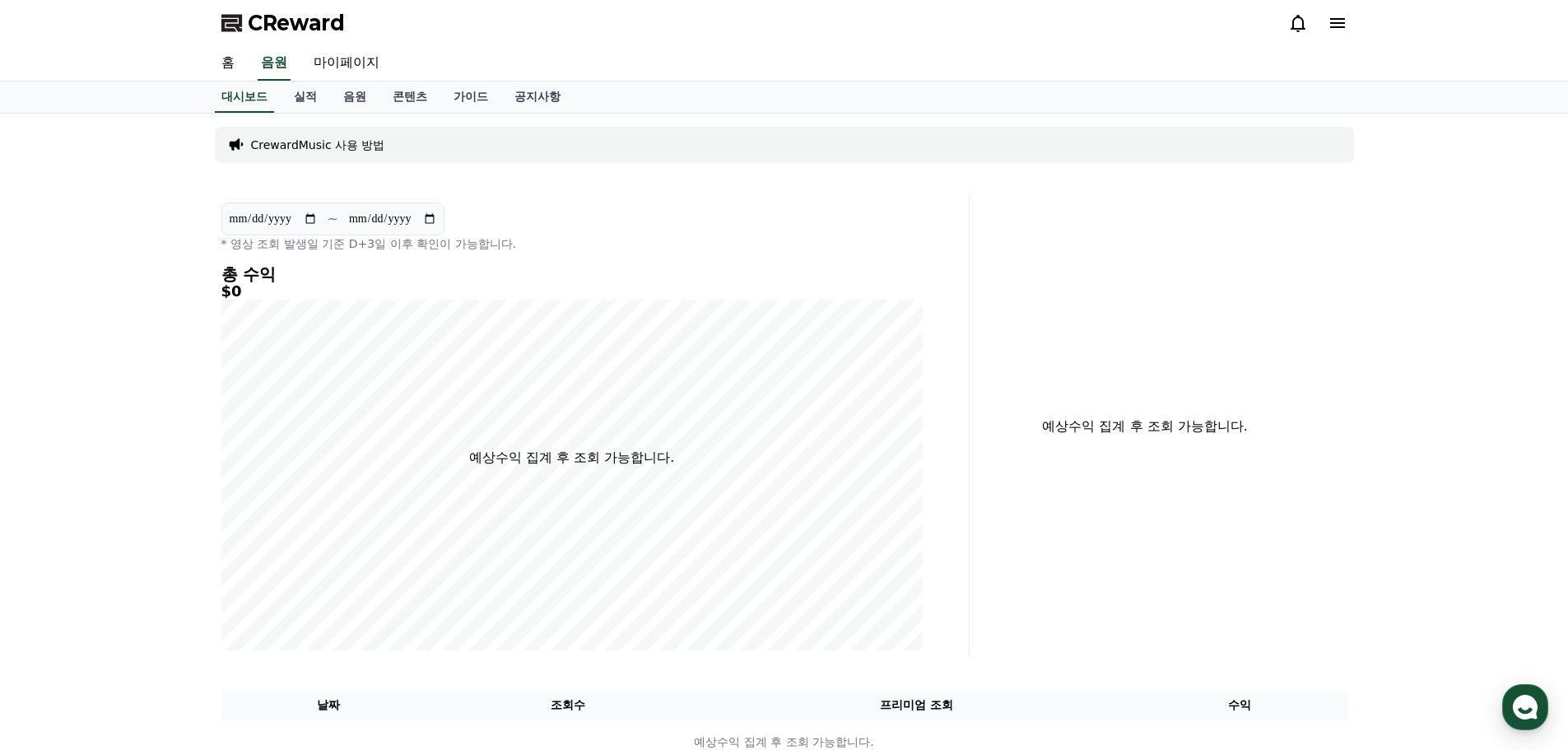
click at [311, 145] on p "CrewardMusic 사용 방법" at bounding box center [317, 145] width 134 height 17
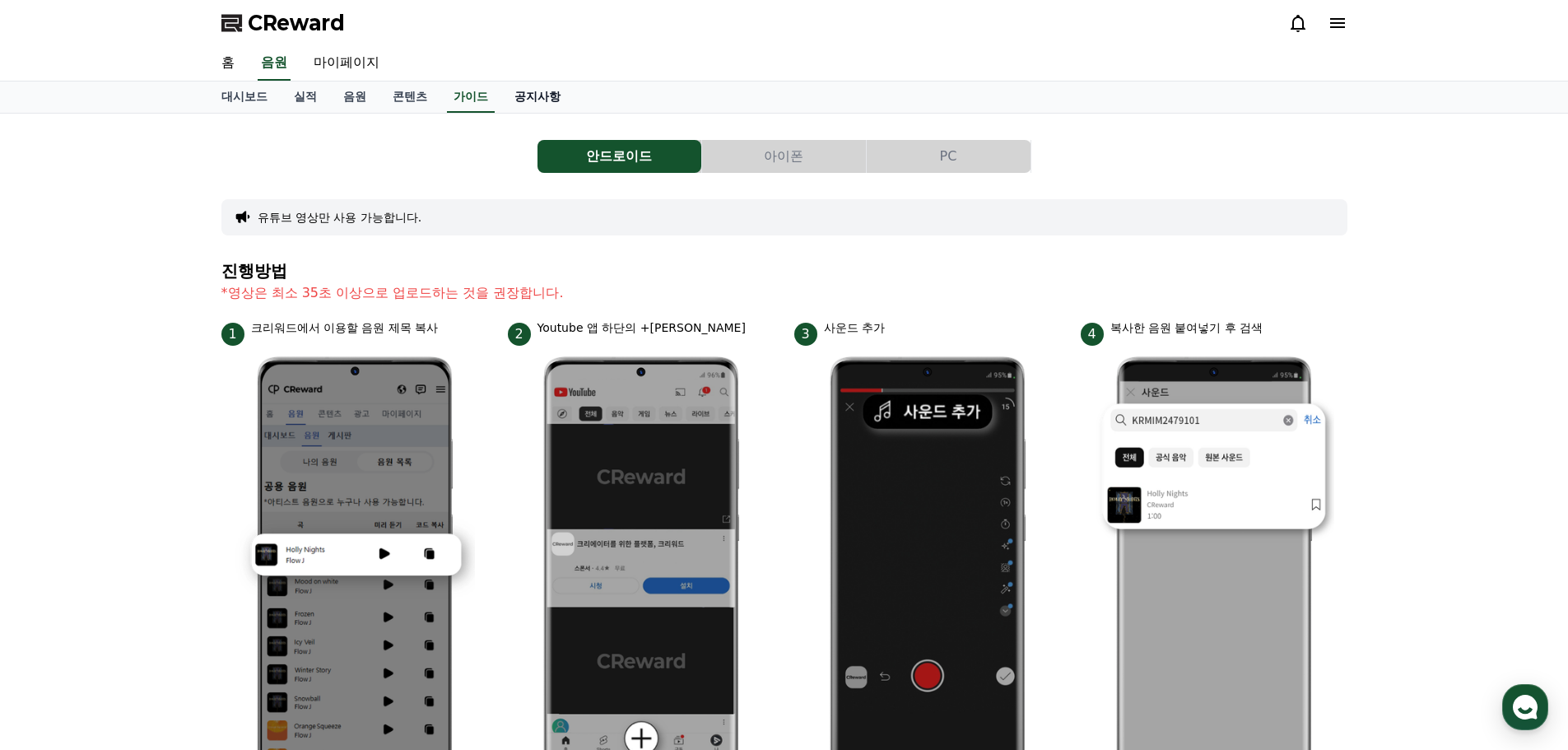
click at [553, 106] on link "공지사항" at bounding box center [537, 96] width 72 height 31
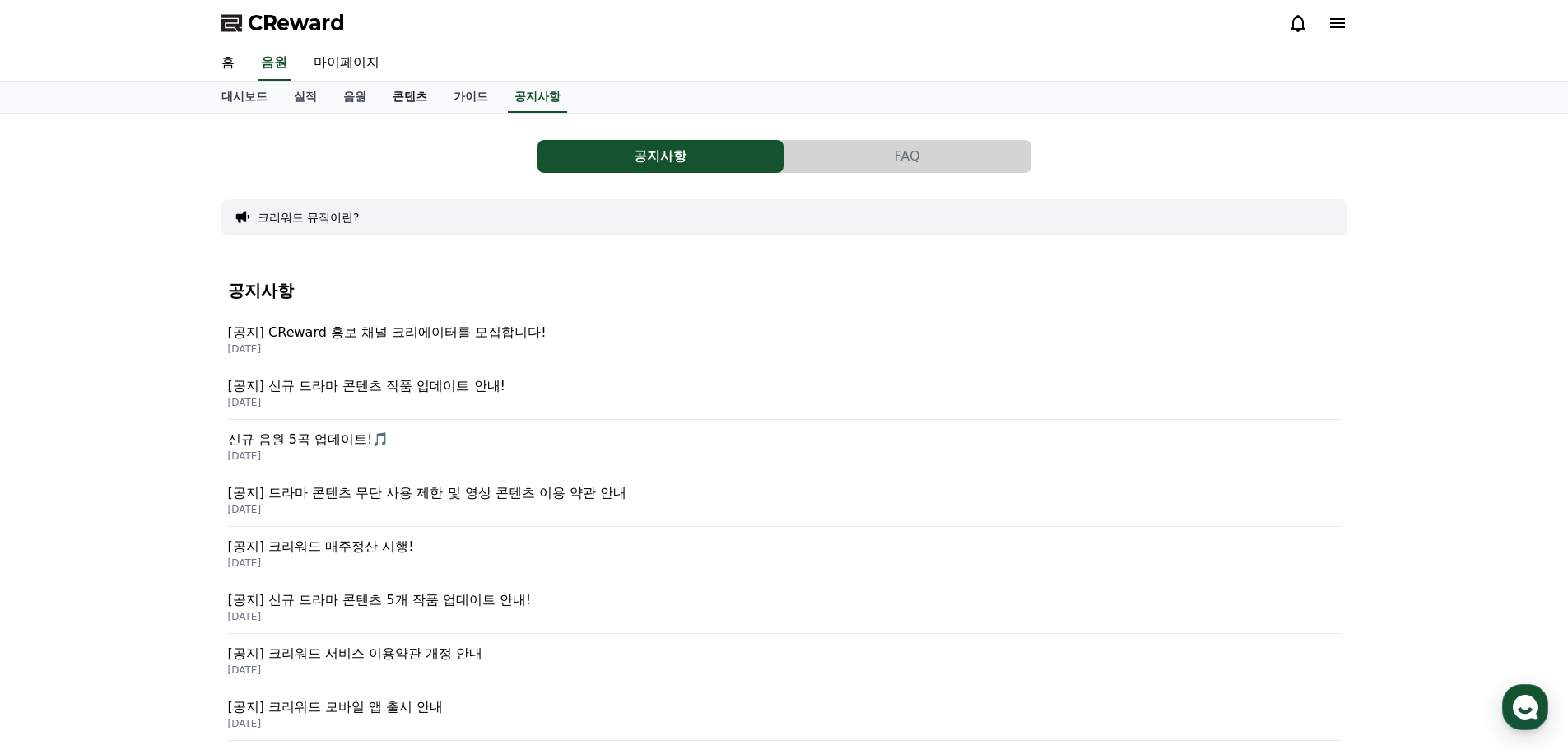
click at [391, 108] on link "콘텐츠" at bounding box center [410, 96] width 61 height 31
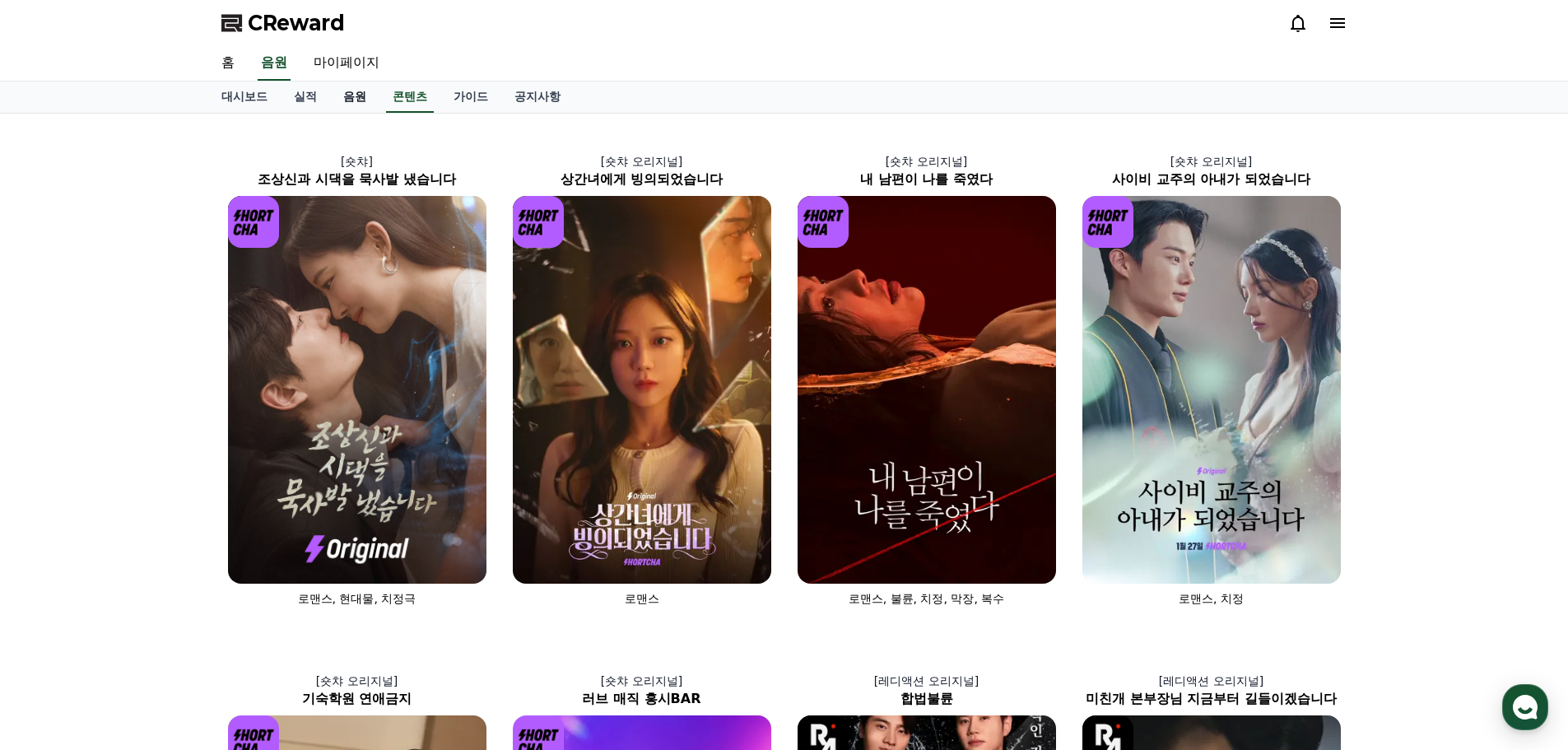
click at [342, 96] on link "음원" at bounding box center [354, 96] width 50 height 31
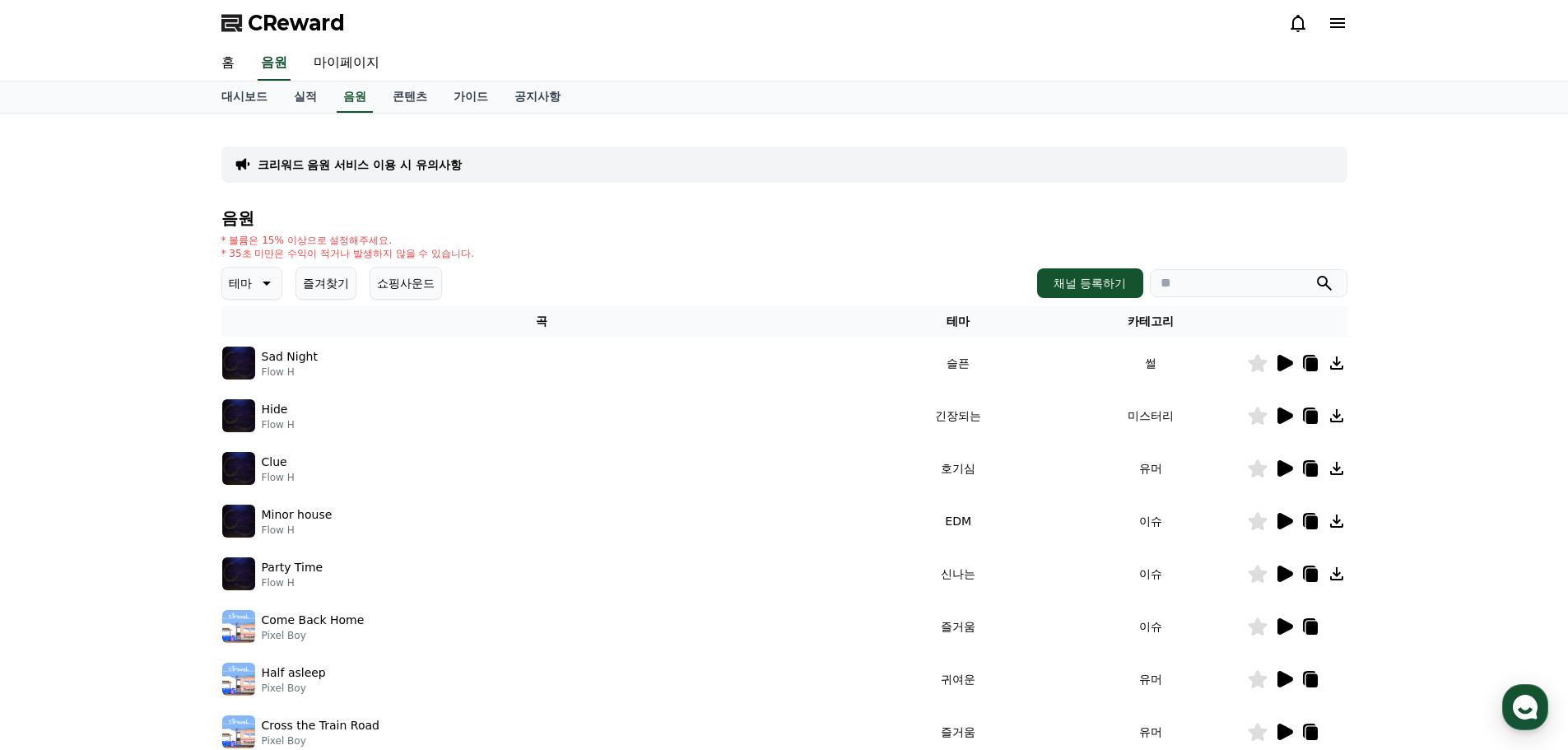
scroll to position [82, 0]
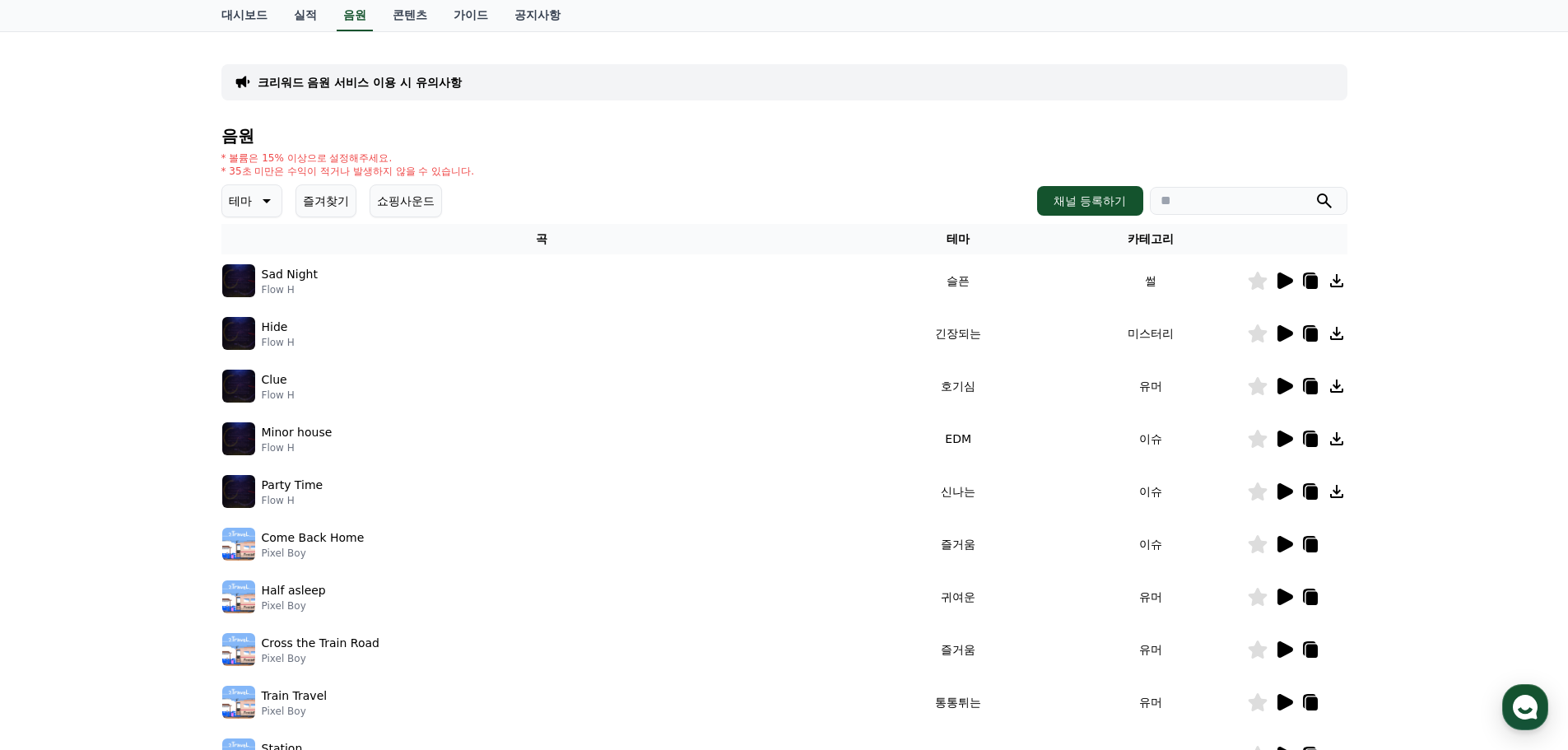
click at [1290, 441] on icon at bounding box center [1285, 439] width 16 height 17
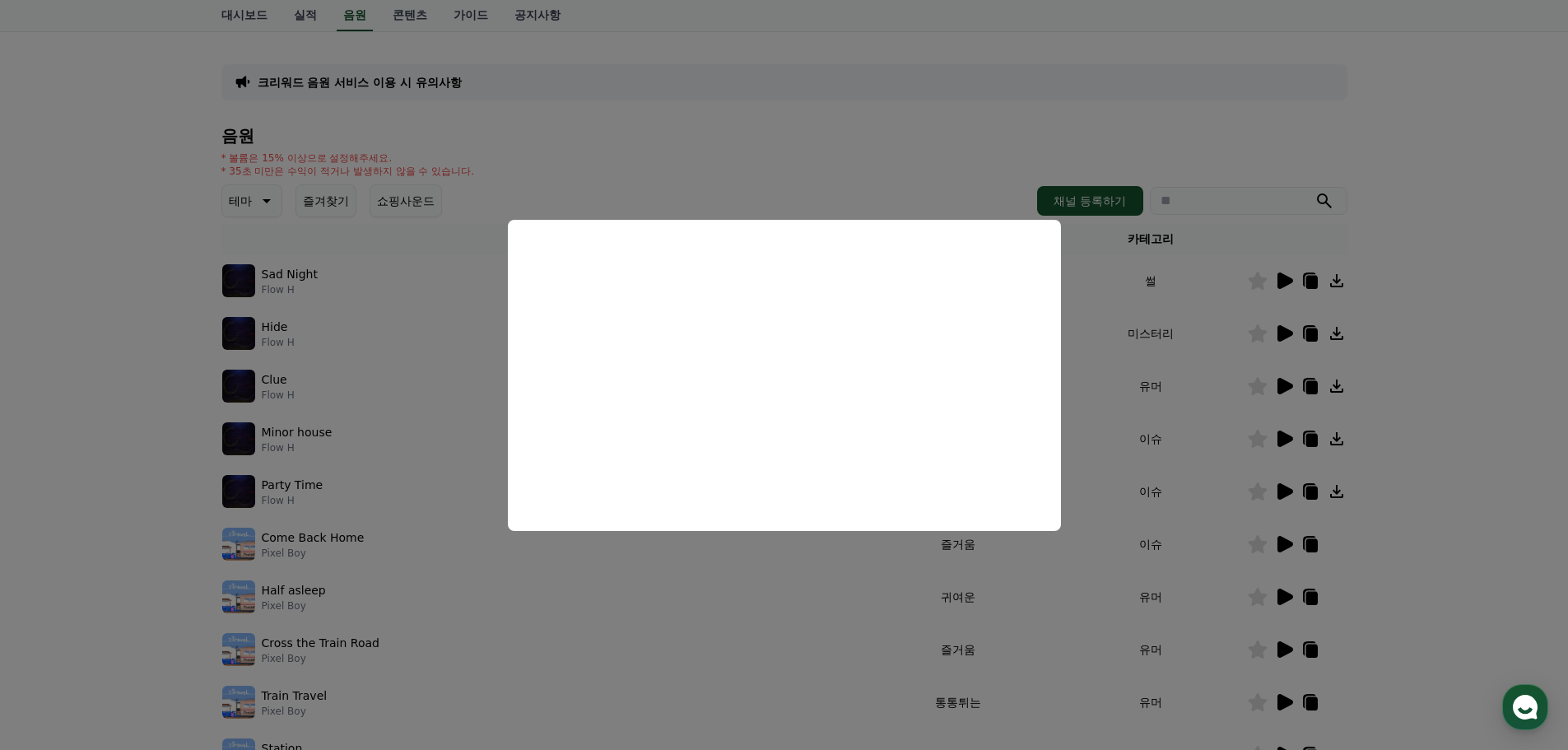
click at [1191, 396] on button "close modal" at bounding box center [784, 375] width 1568 height 750
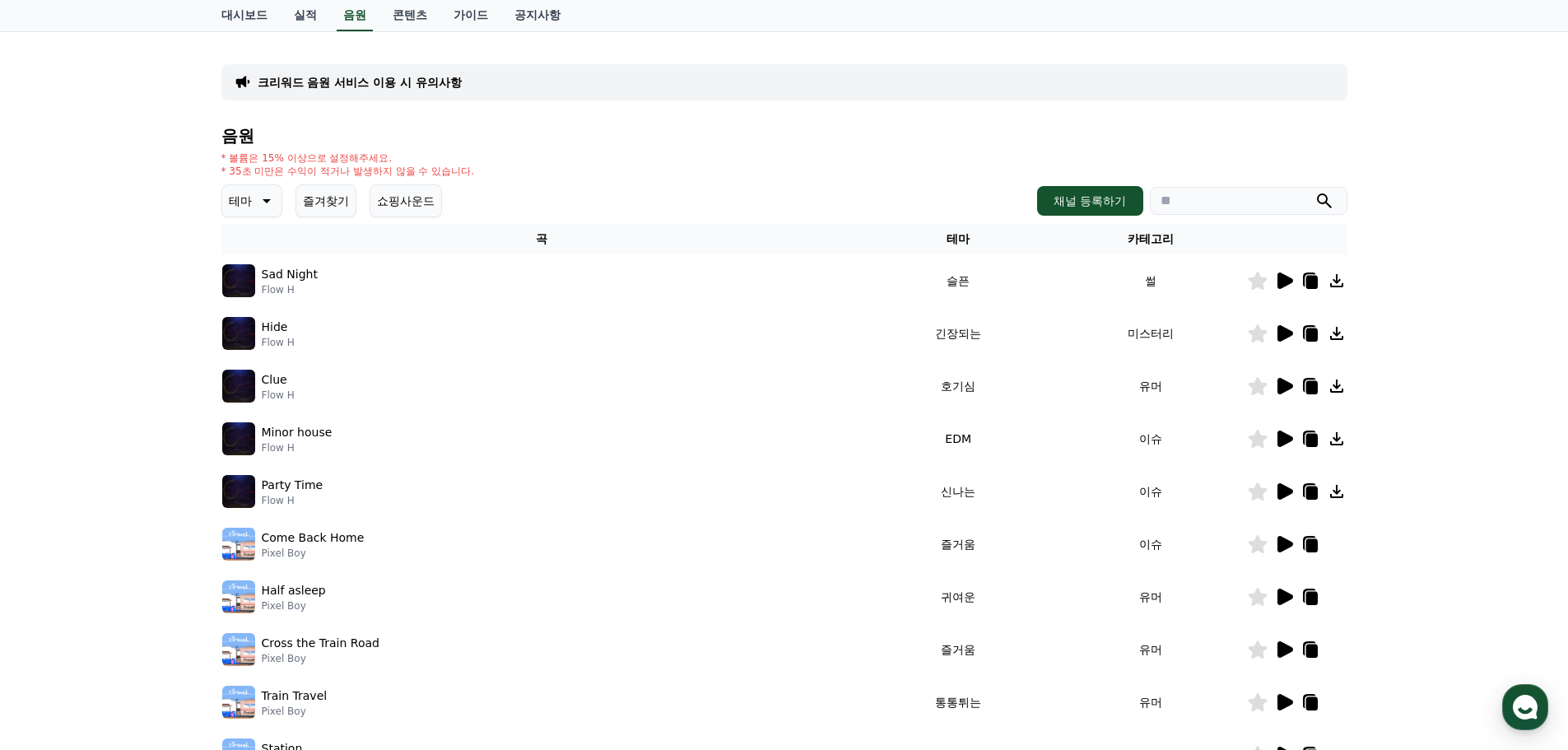
click at [1284, 392] on icon at bounding box center [1285, 386] width 16 height 17
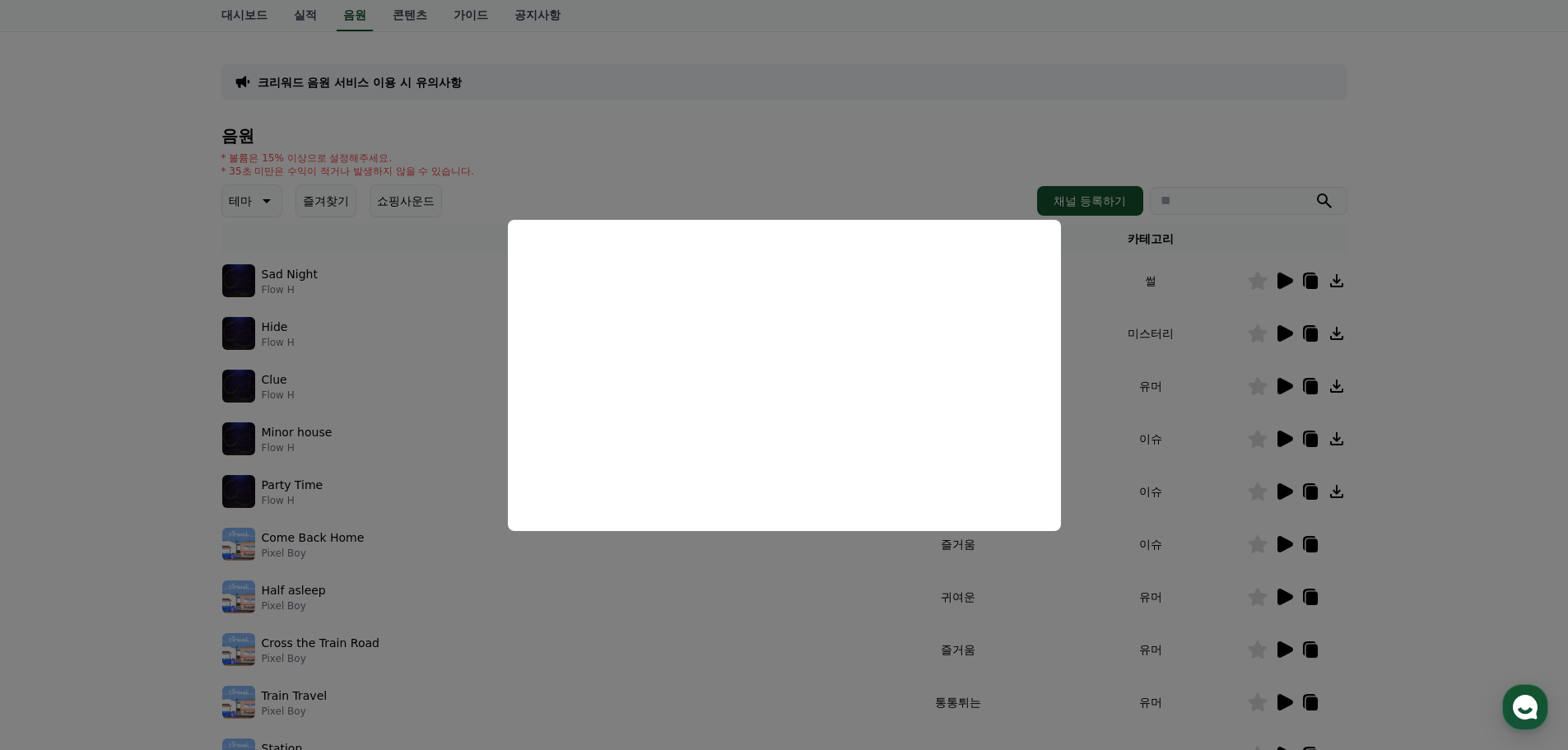
click at [1431, 420] on button "close modal" at bounding box center [784, 375] width 1568 height 750
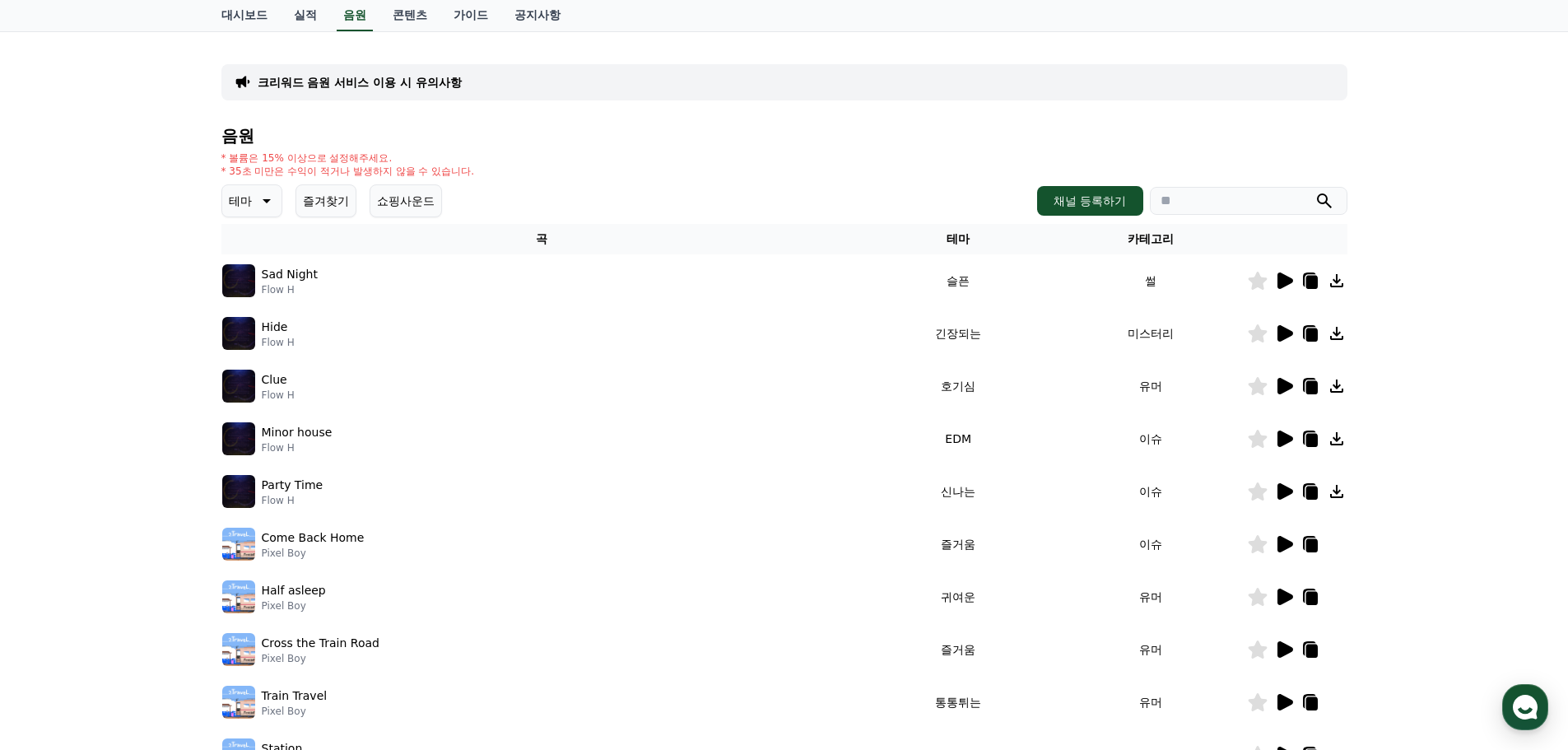
click at [1312, 383] on icon at bounding box center [1311, 388] width 11 height 13
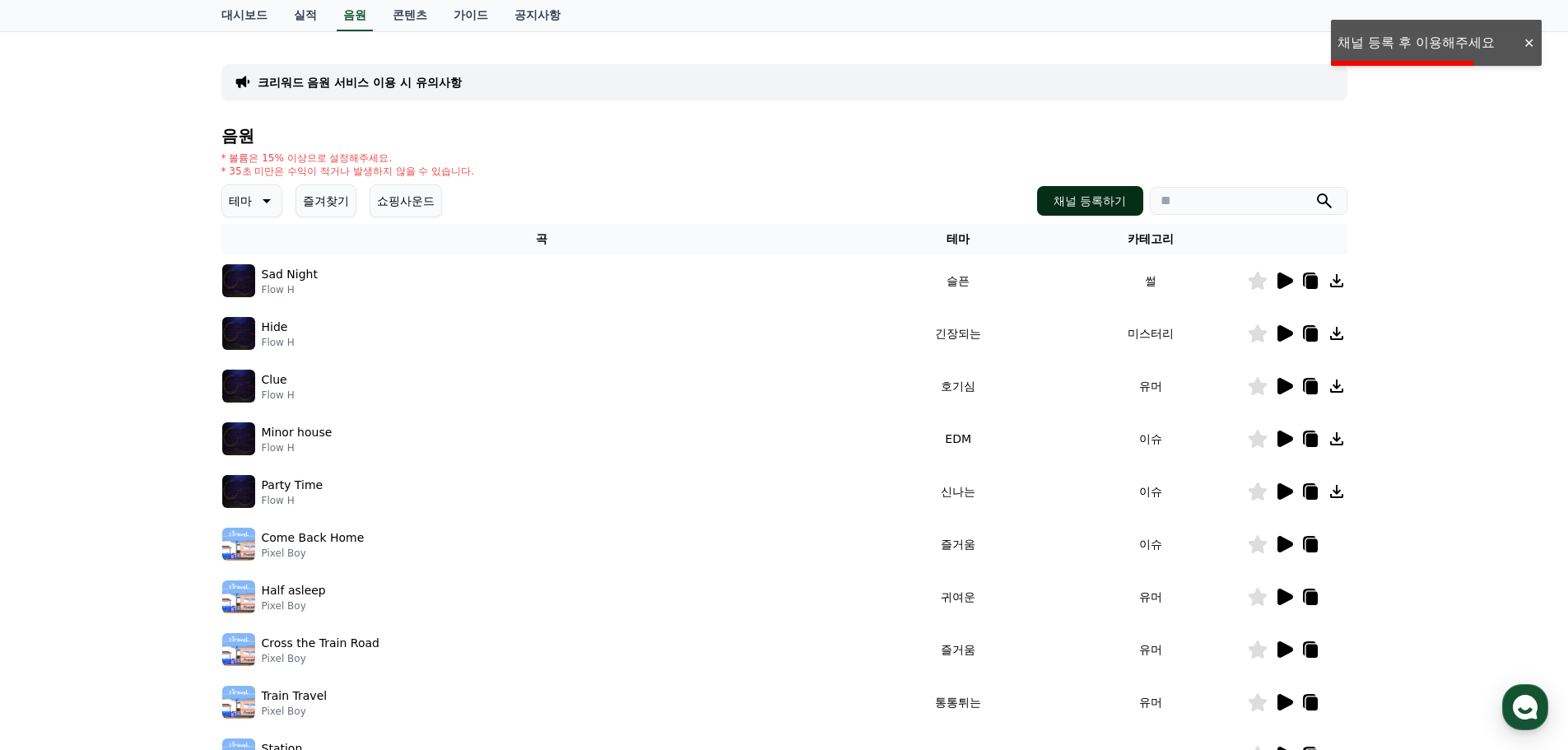
click at [1100, 203] on button "채널 등록하기" at bounding box center [1089, 201] width 106 height 30
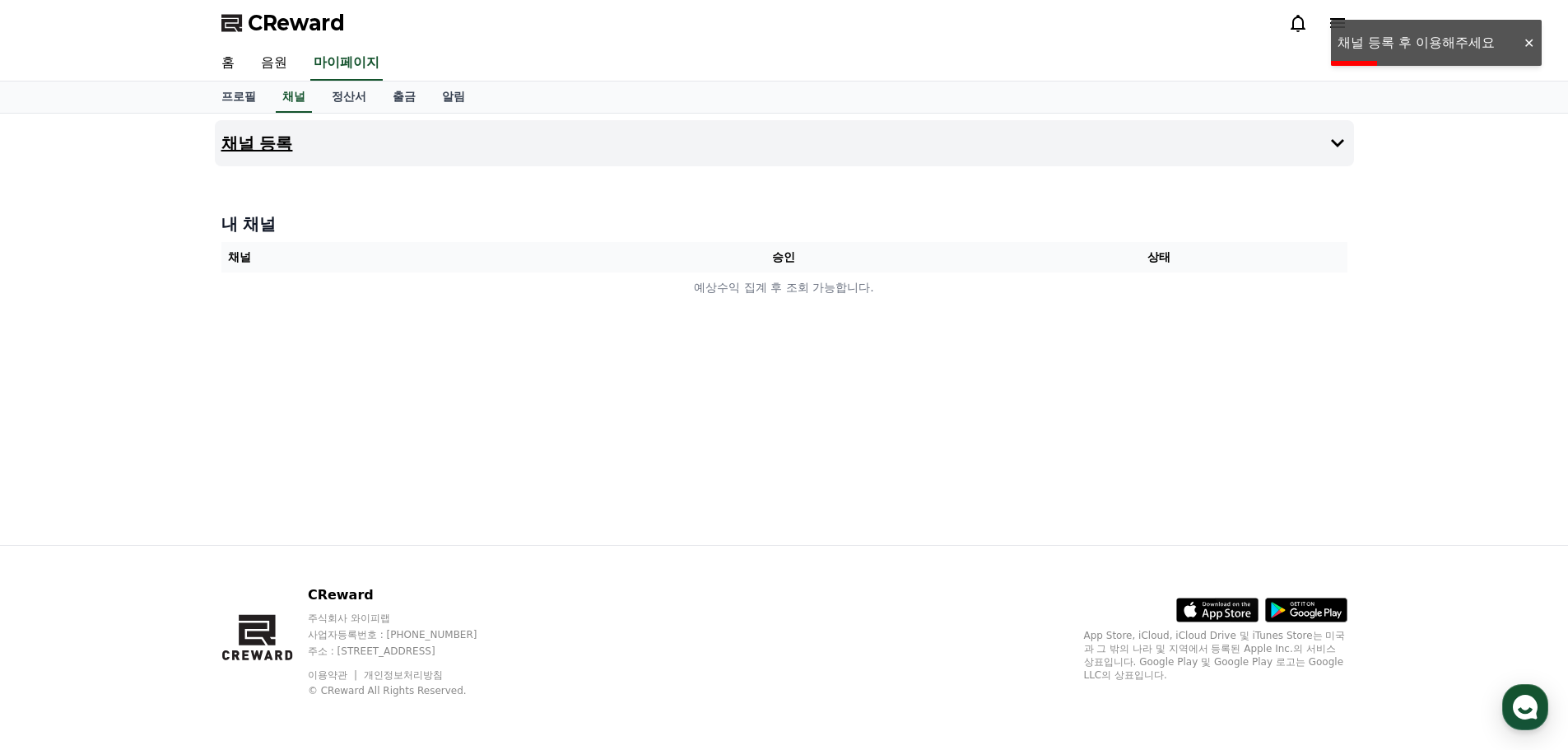
click at [904, 141] on button "채널 등록" at bounding box center [784, 143] width 1139 height 46
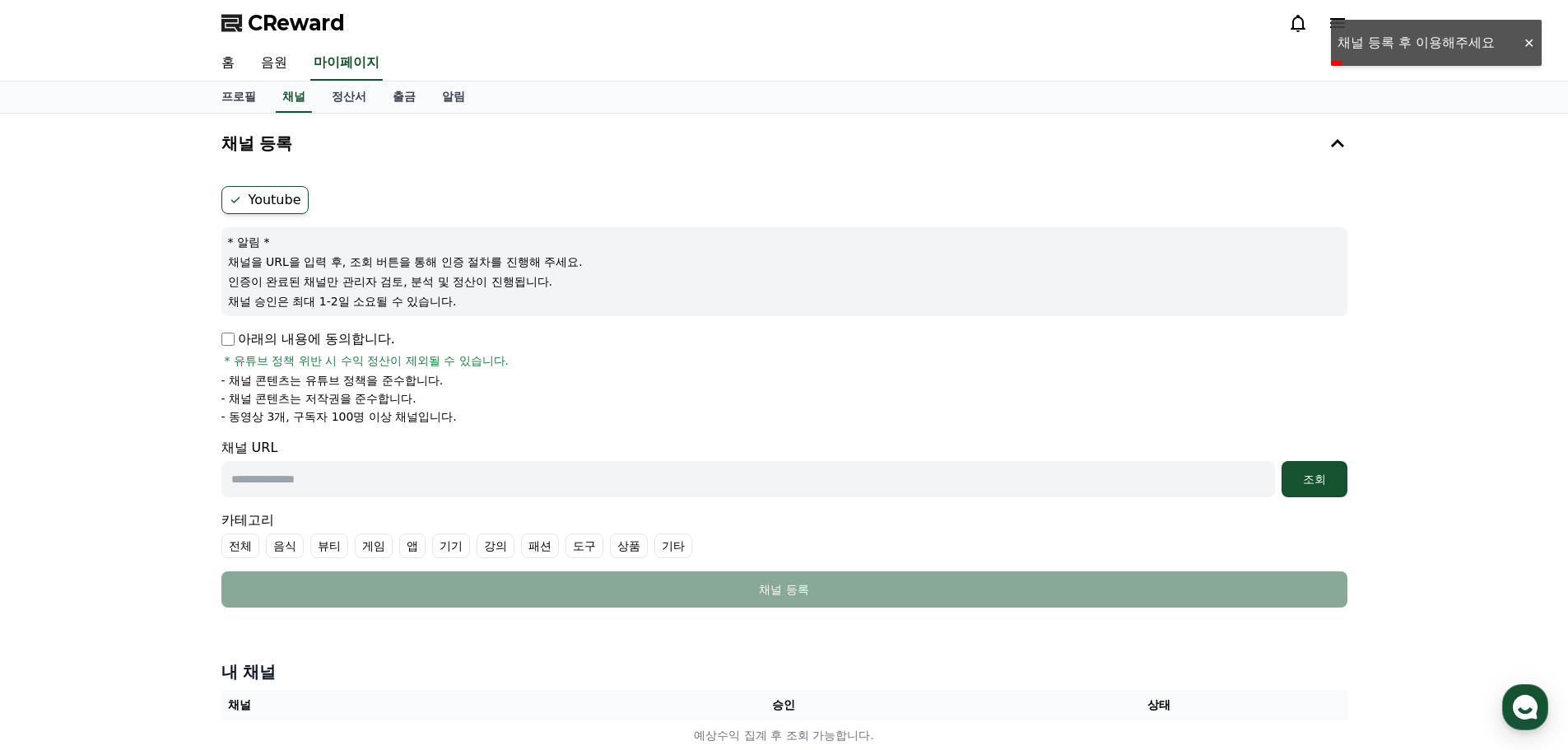
scroll to position [82, 0]
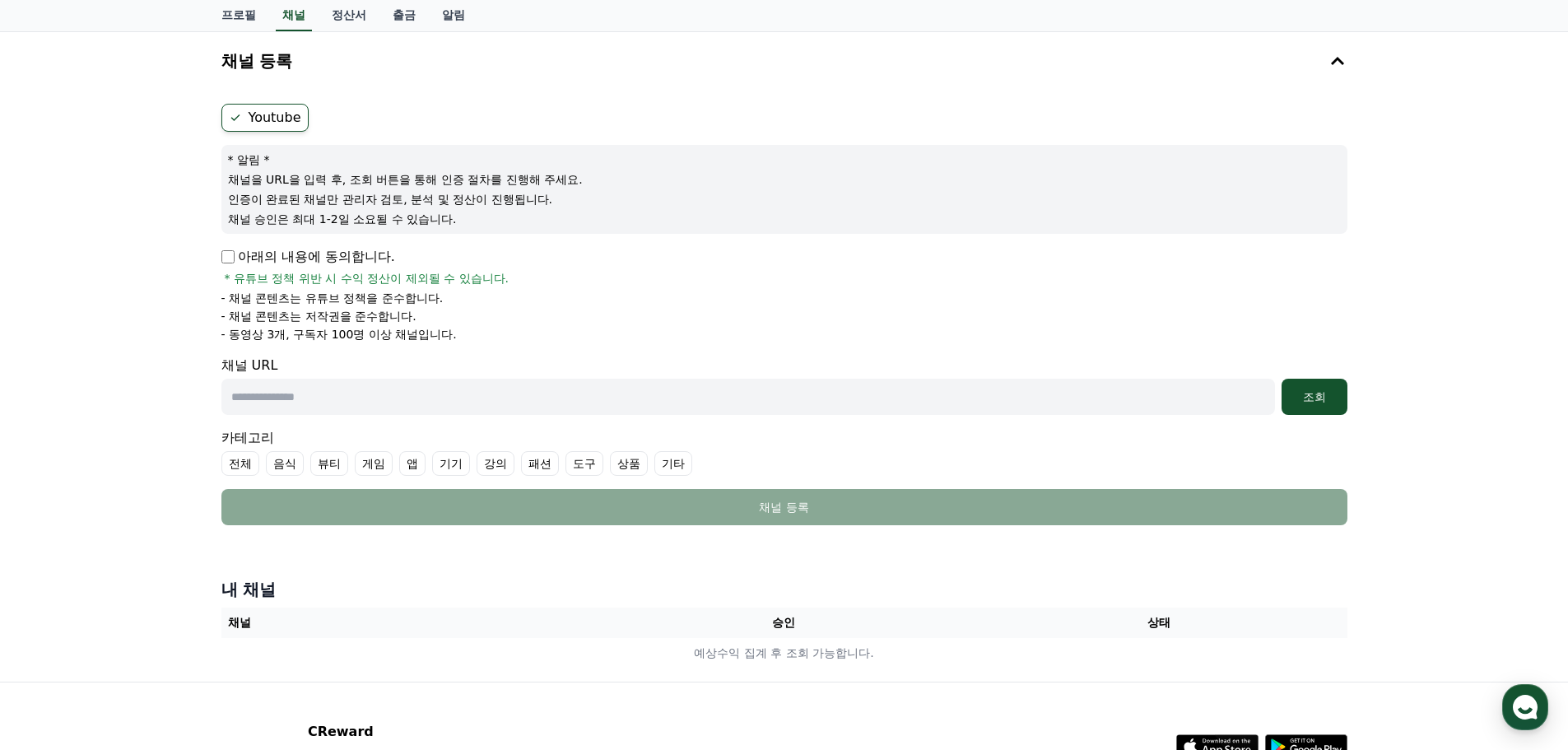
click at [232, 249] on p "아래의 내용에 동의합니다." at bounding box center [309, 256] width 174 height 20
click at [332, 411] on input "text" at bounding box center [748, 397] width 1054 height 36
click at [579, 374] on div "채널 URL 조회" at bounding box center [784, 384] width 1126 height 59
click at [581, 392] on input "text" at bounding box center [748, 397] width 1054 height 36
paste input "**********"
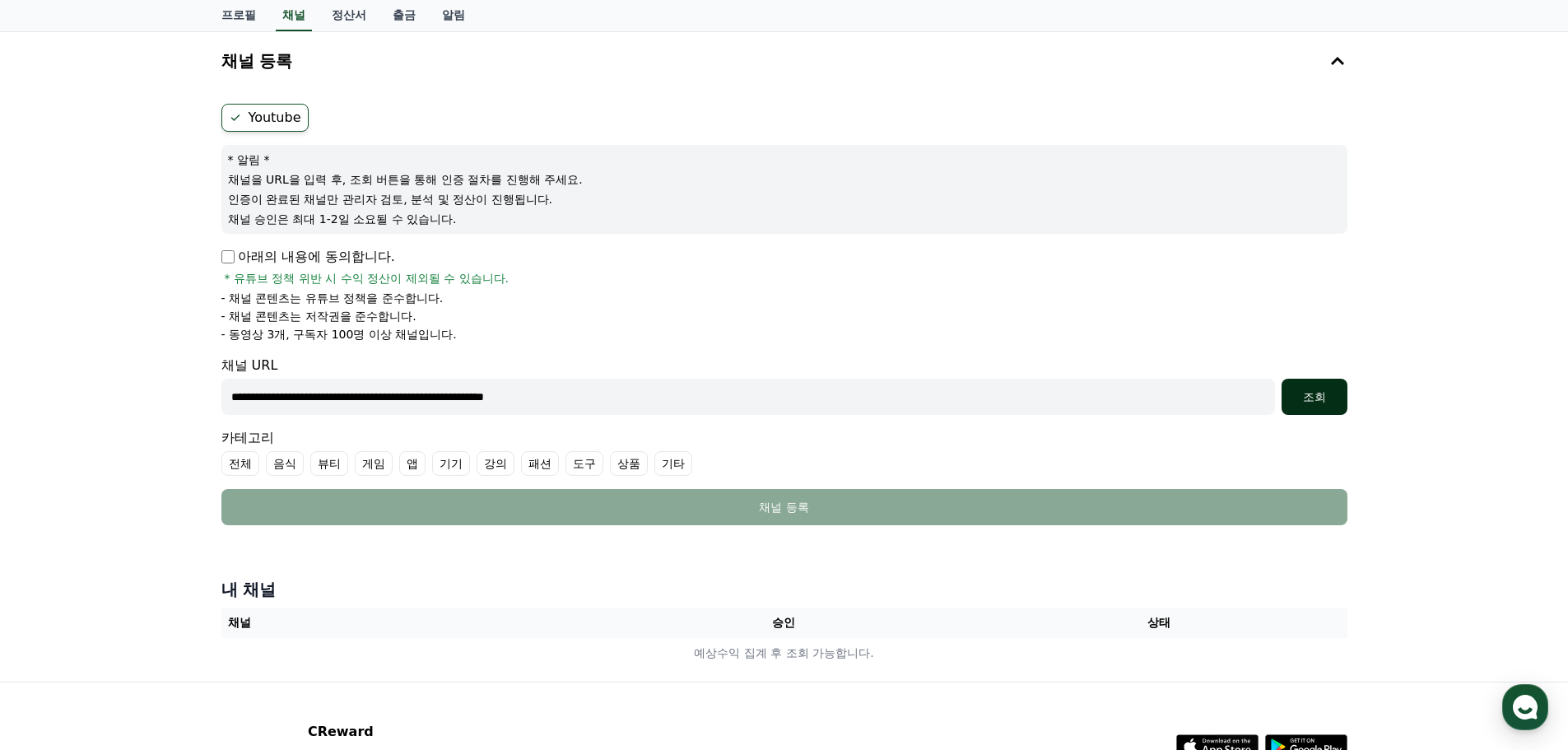
type input "**********"
click at [1288, 390] on div "조회" at bounding box center [1315, 397] width 52 height 17
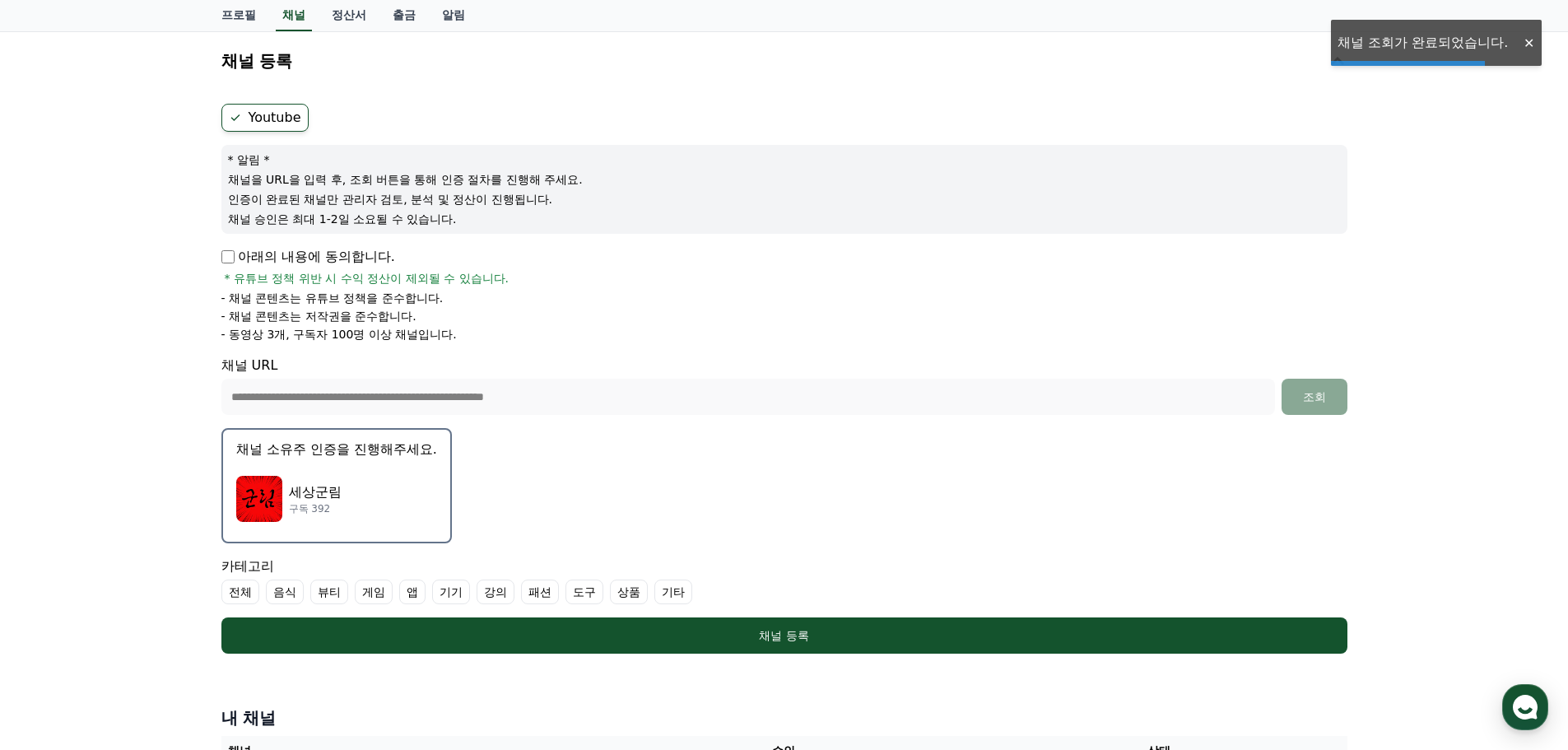
scroll to position [247, 0]
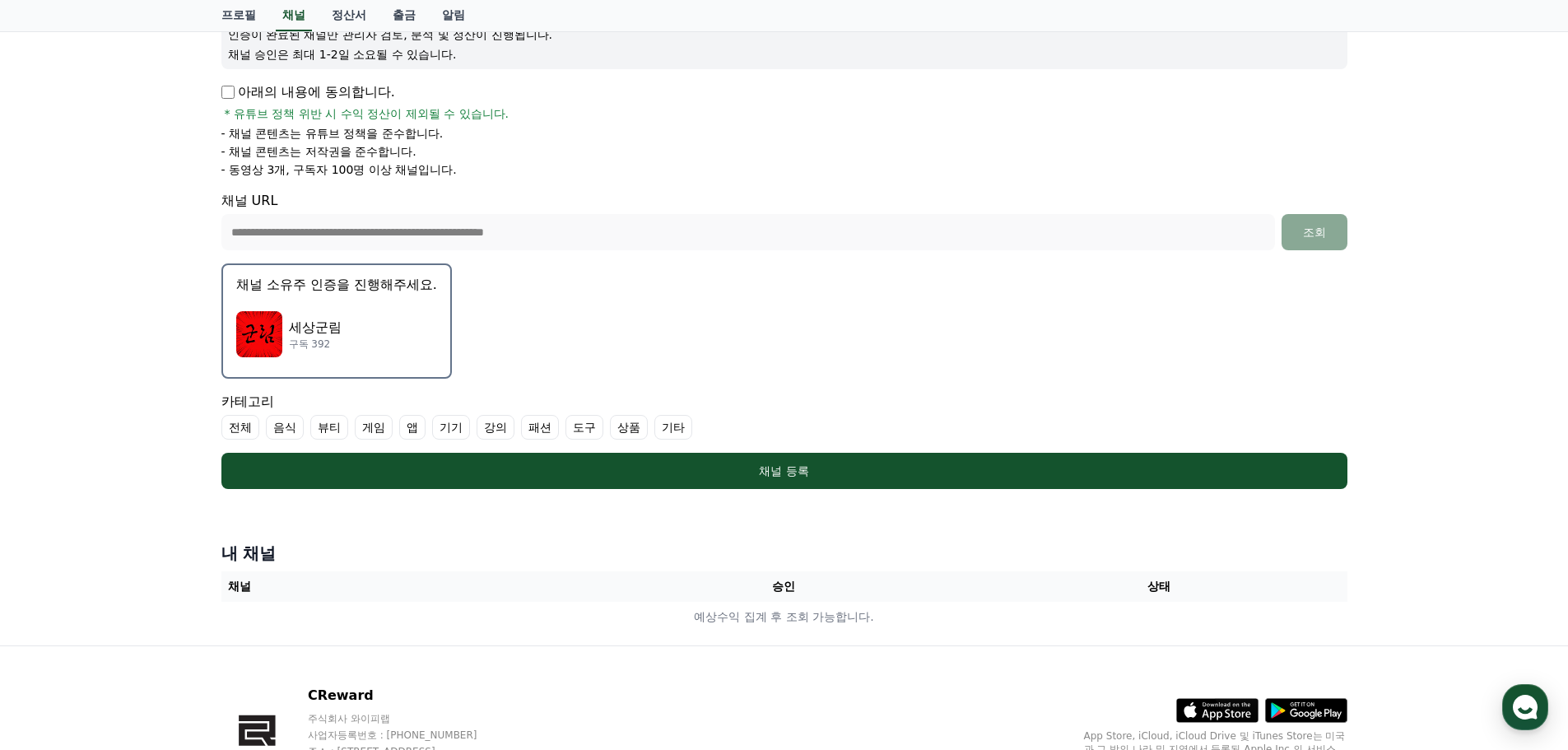
click at [324, 318] on p "세상군림" at bounding box center [315, 327] width 52 height 20
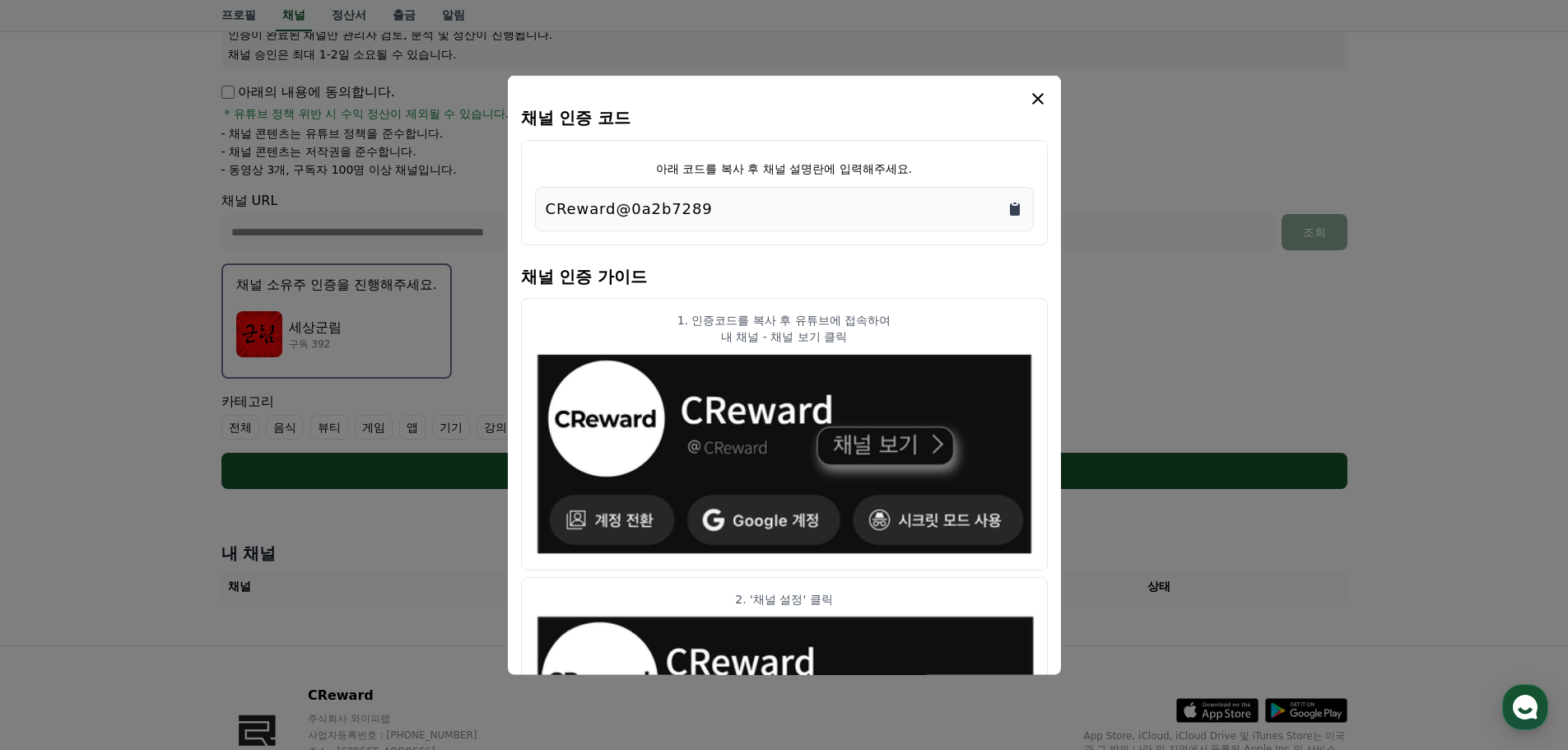
click at [1021, 207] on icon "Copy to clipboard" at bounding box center [1014, 209] width 17 height 17
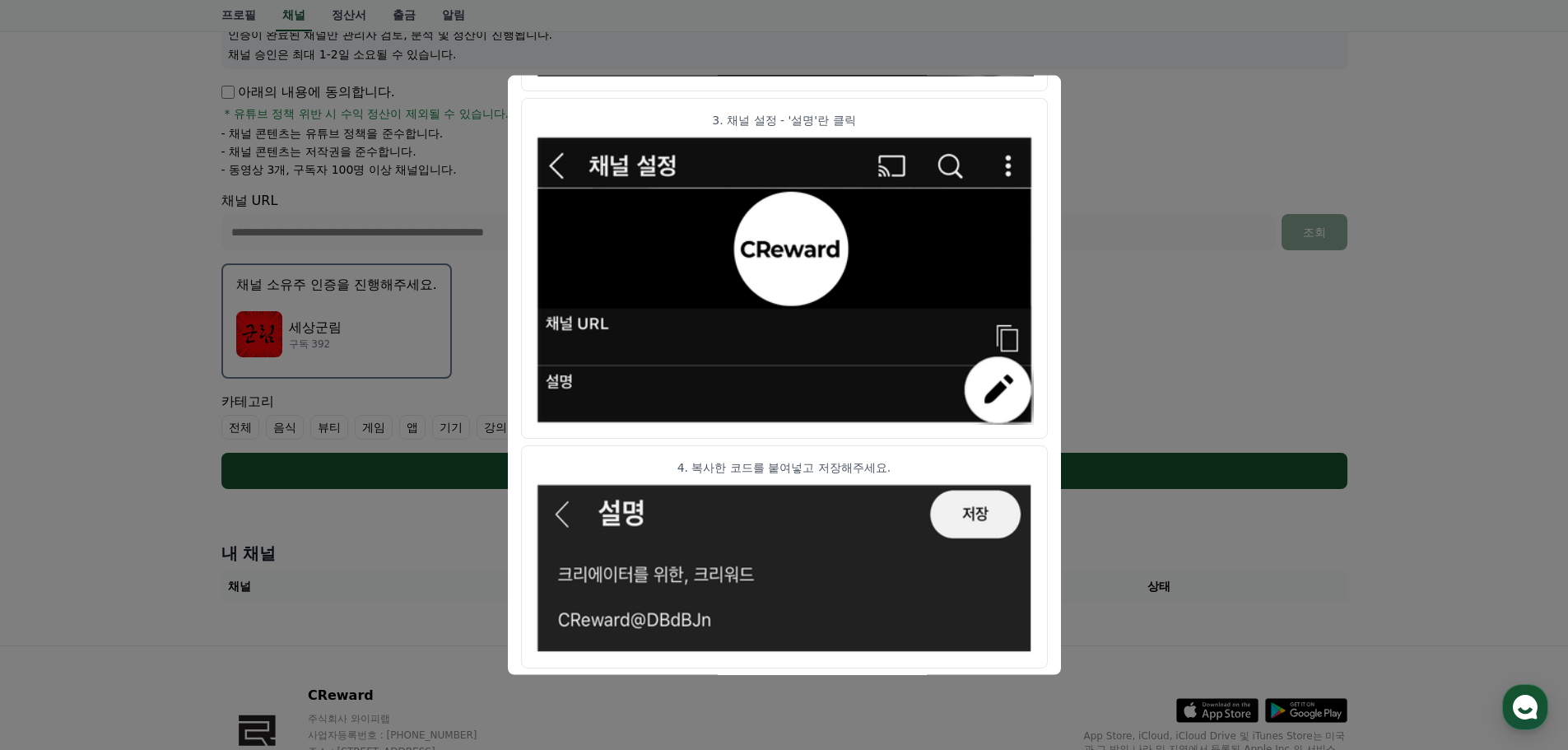
scroll to position [821, 0]
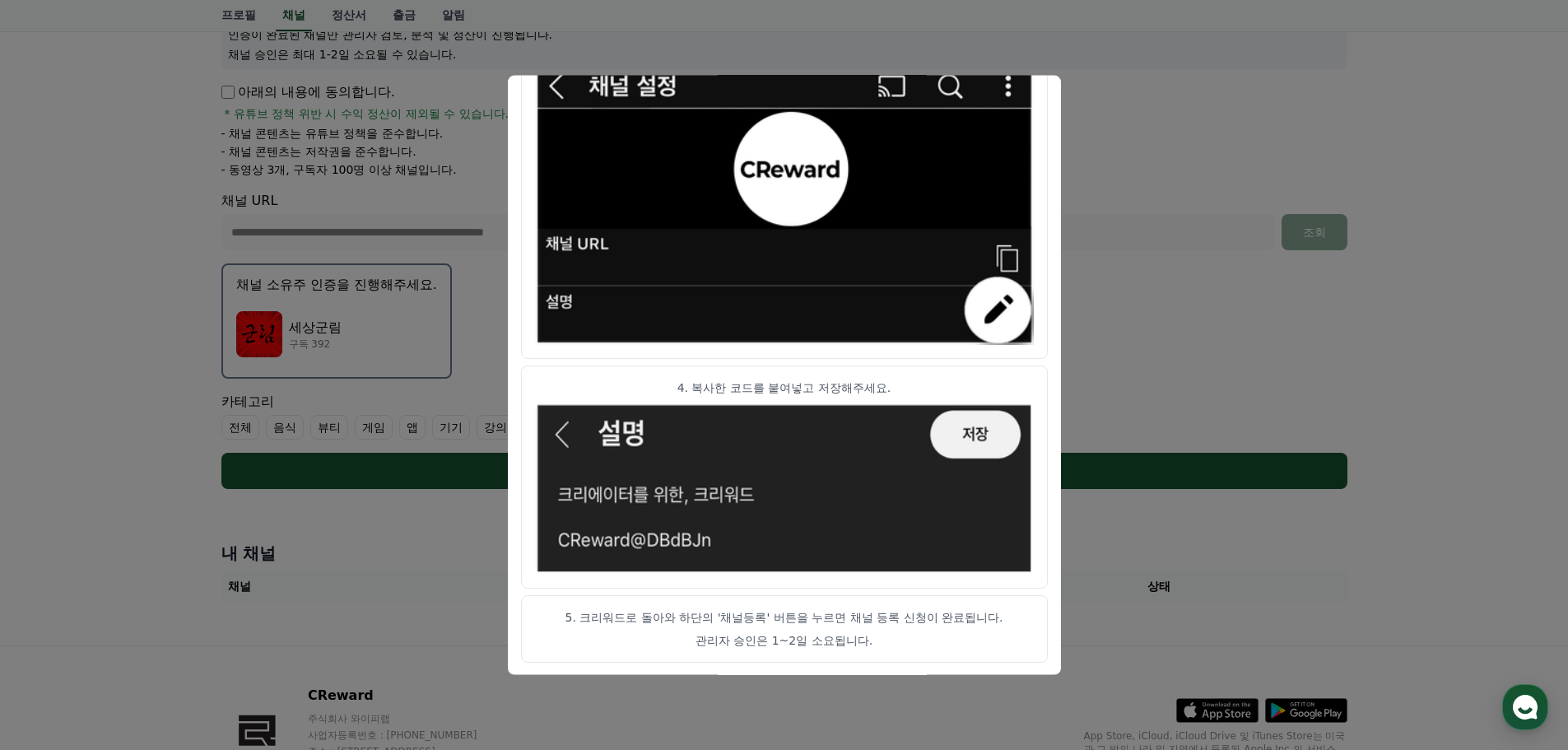
click at [885, 682] on button "close modal" at bounding box center [784, 375] width 1568 height 750
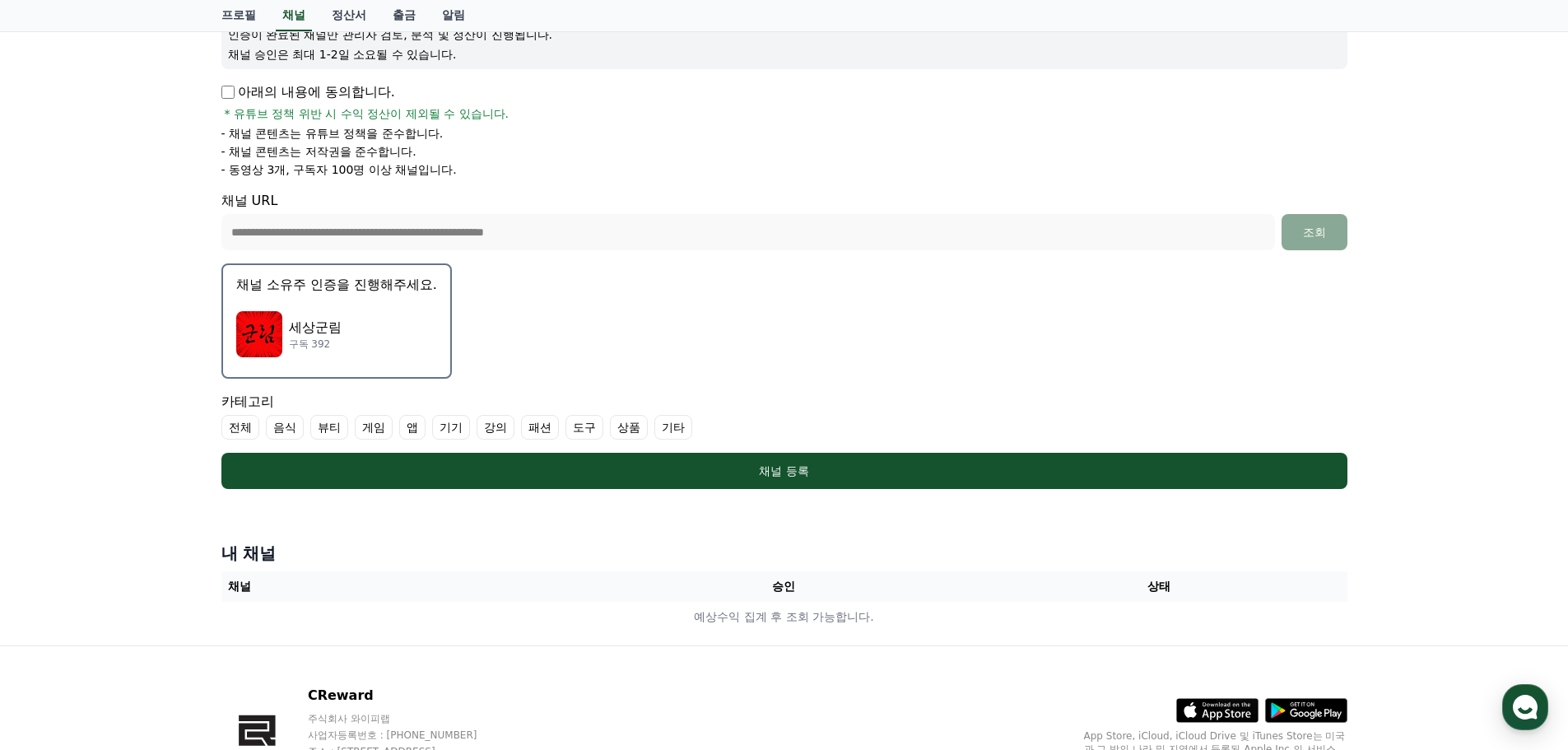
click at [818, 347] on form "**********" at bounding box center [784, 214] width 1126 height 550
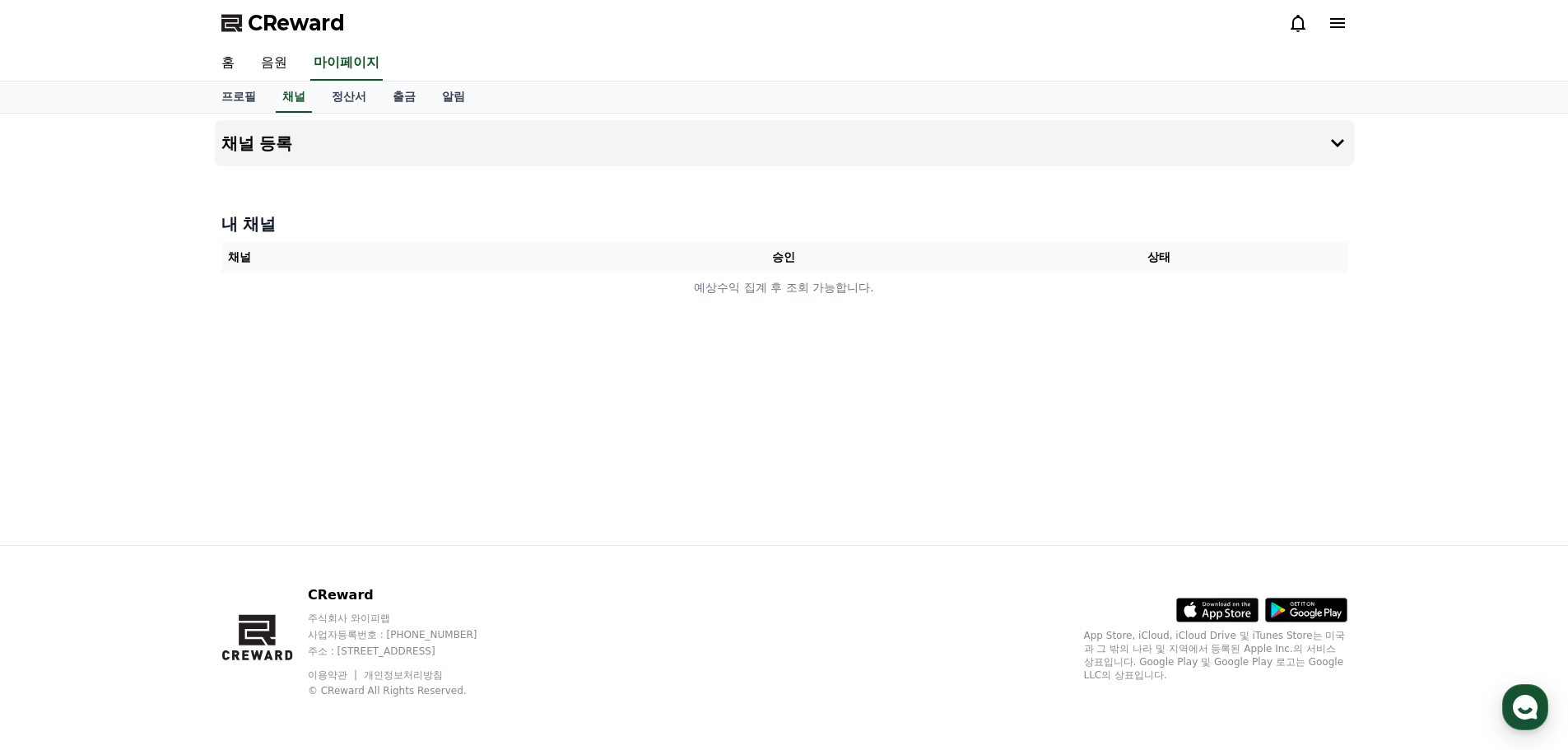
click at [333, 96] on link "정산서" at bounding box center [349, 96] width 61 height 31
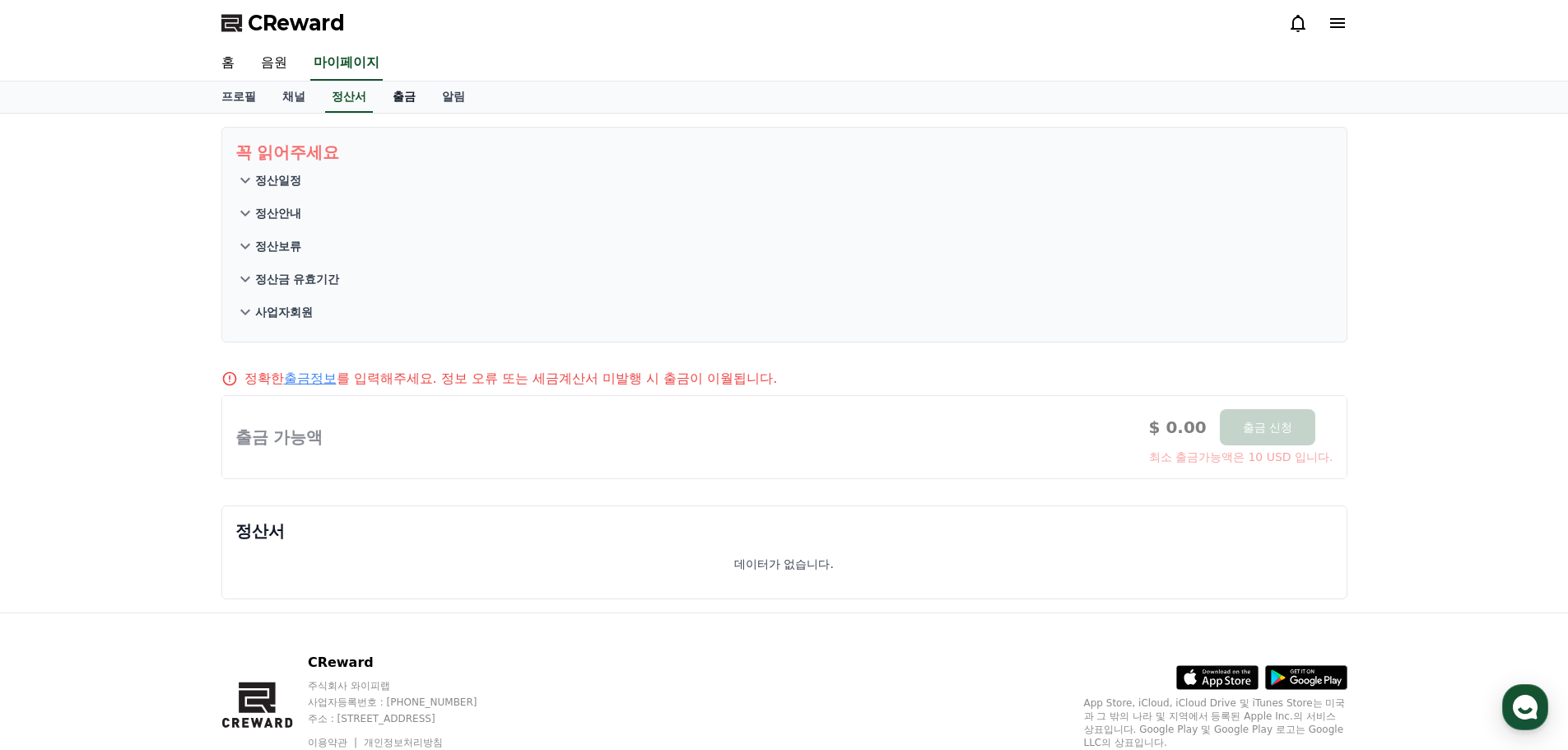
click at [402, 95] on link "출금" at bounding box center [404, 96] width 50 height 31
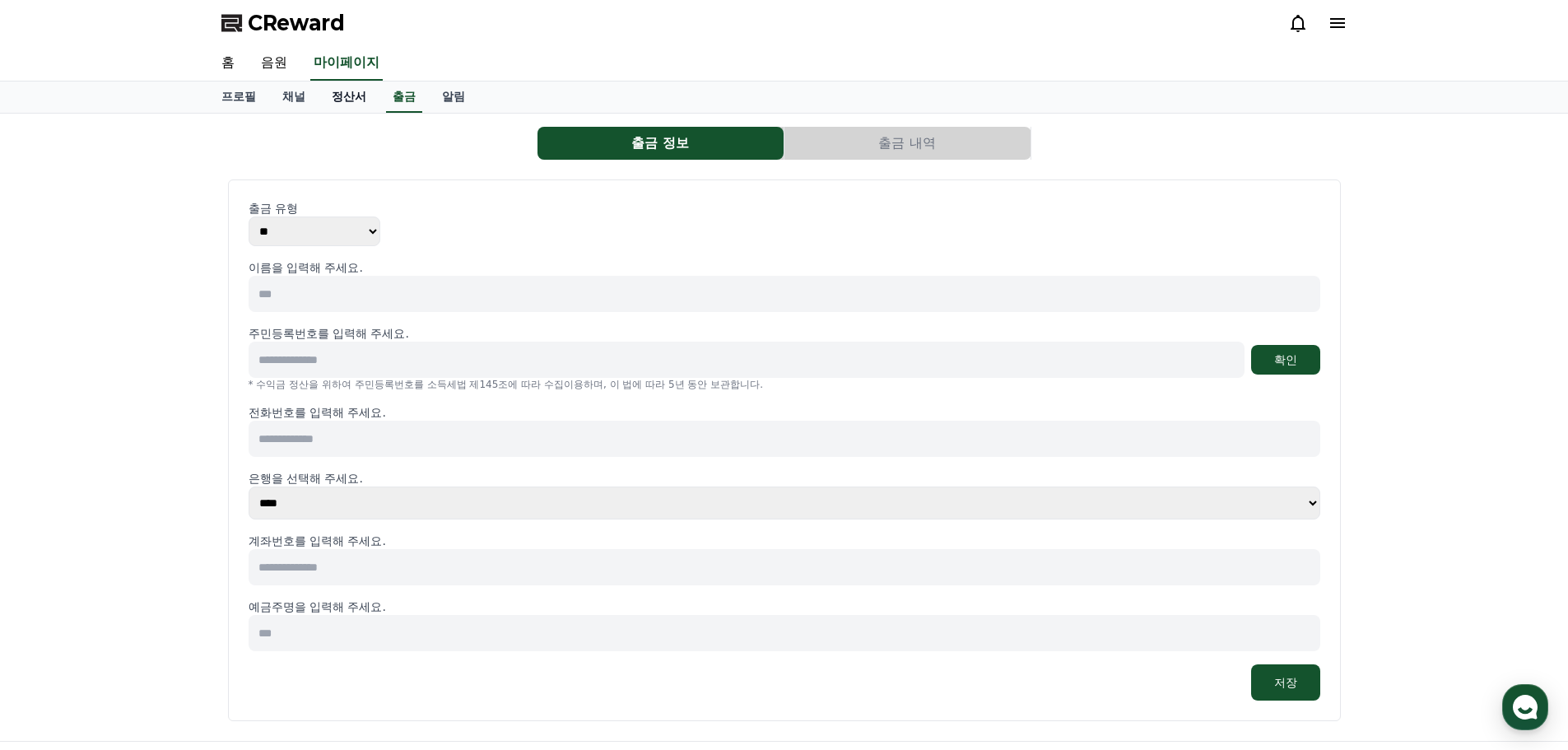
click at [343, 104] on link "정산서" at bounding box center [349, 96] width 61 height 31
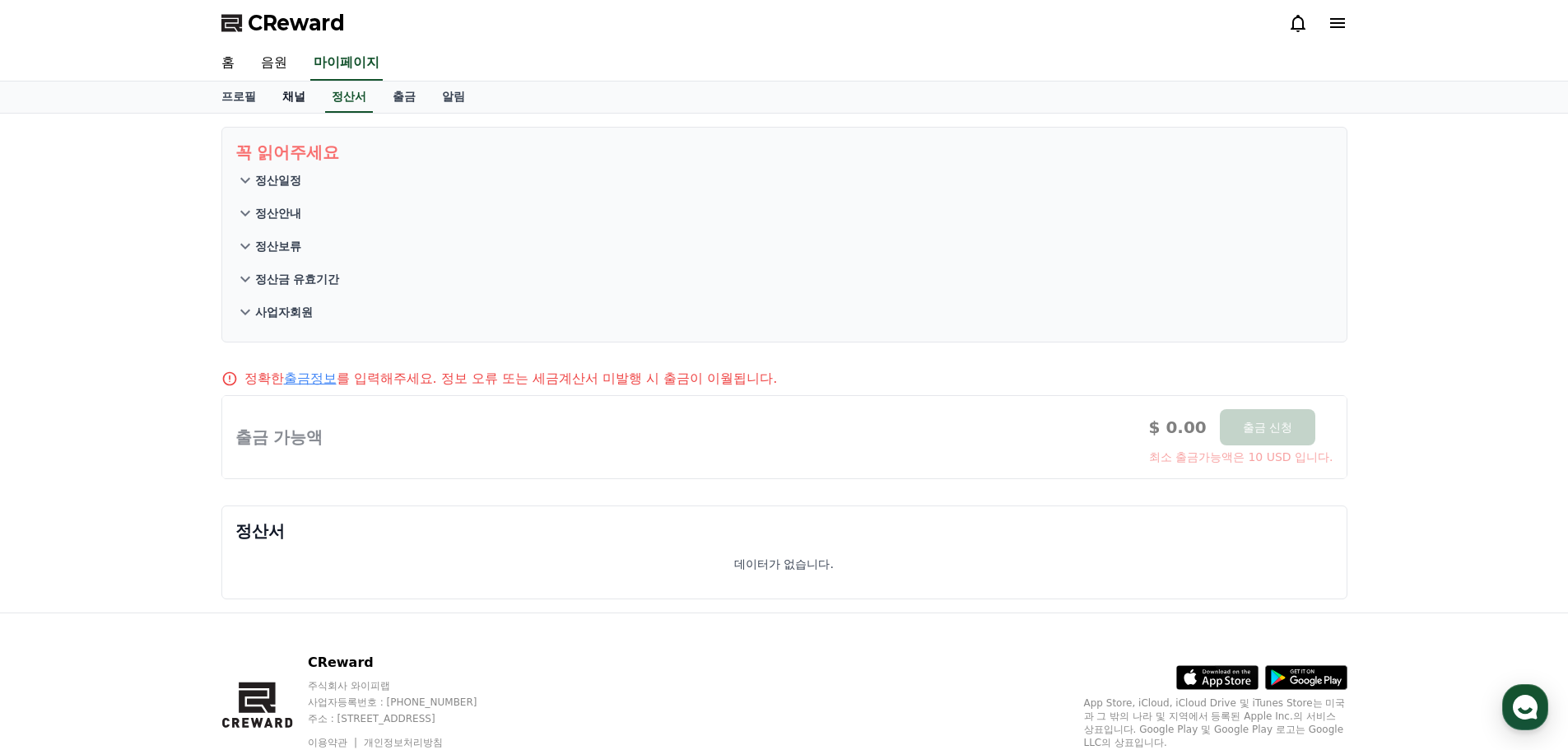
click at [275, 101] on link "채널" at bounding box center [294, 96] width 50 height 31
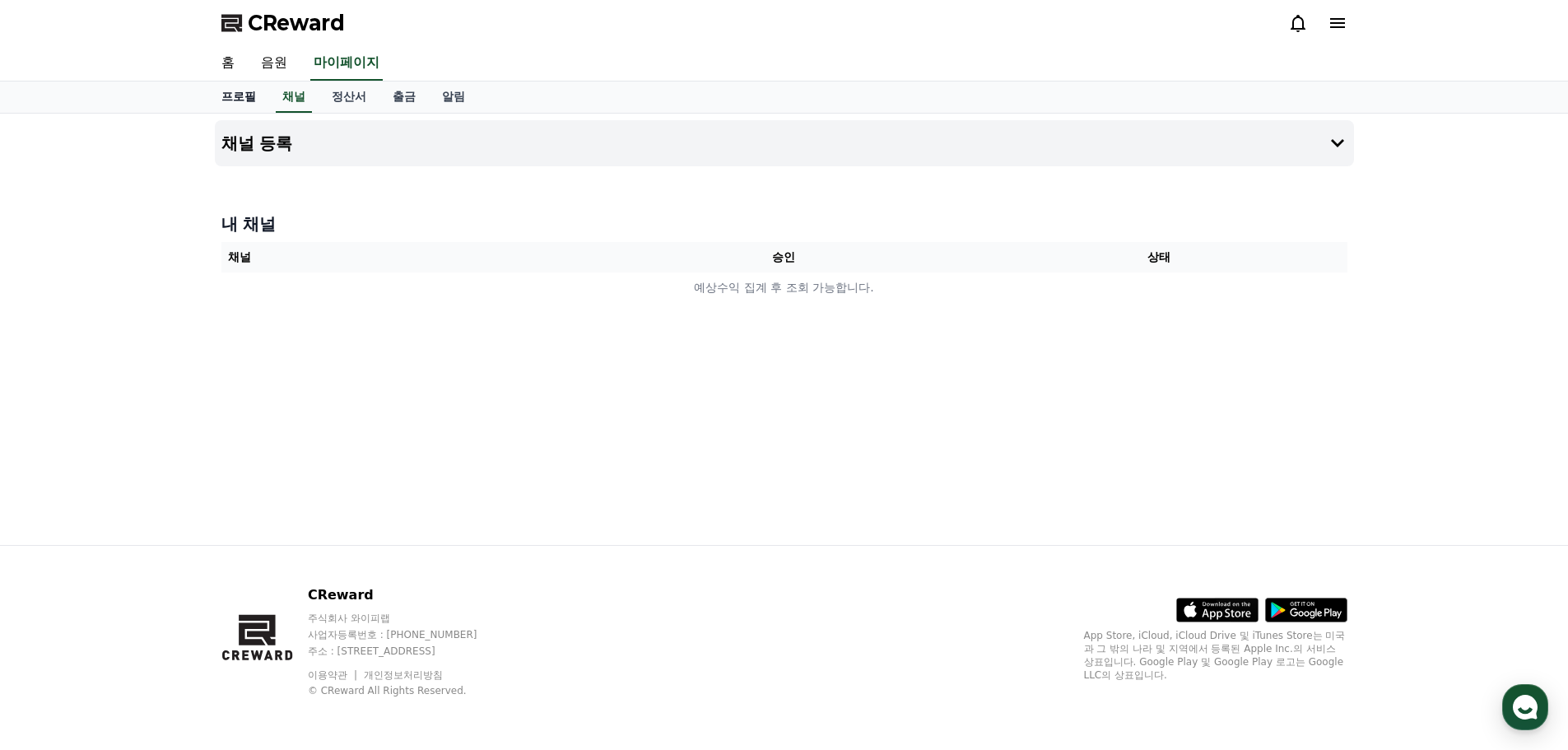
click at [247, 98] on link "프로필" at bounding box center [238, 96] width 61 height 31
select select "**********"
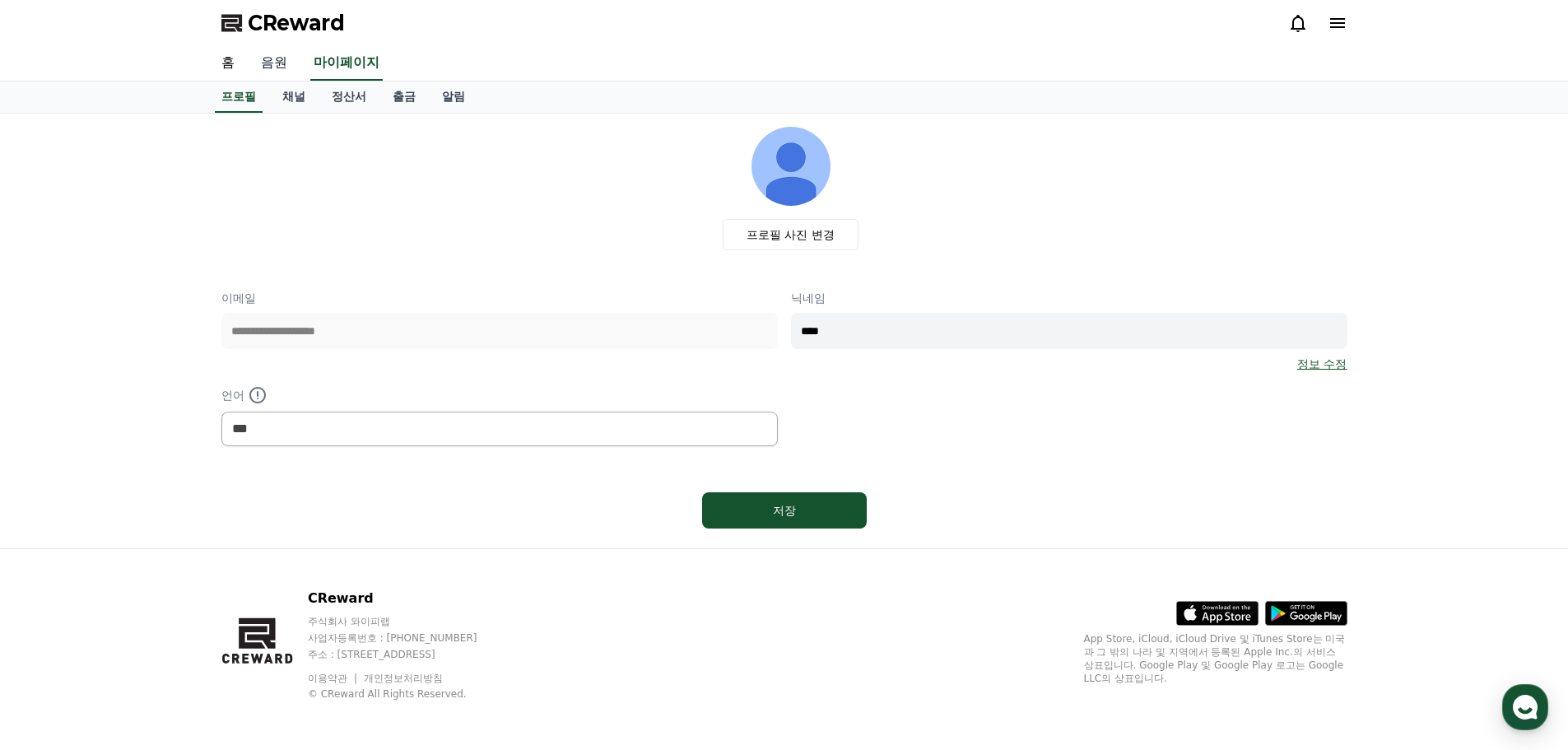
click at [279, 65] on link "음원" at bounding box center [274, 63] width 52 height 35
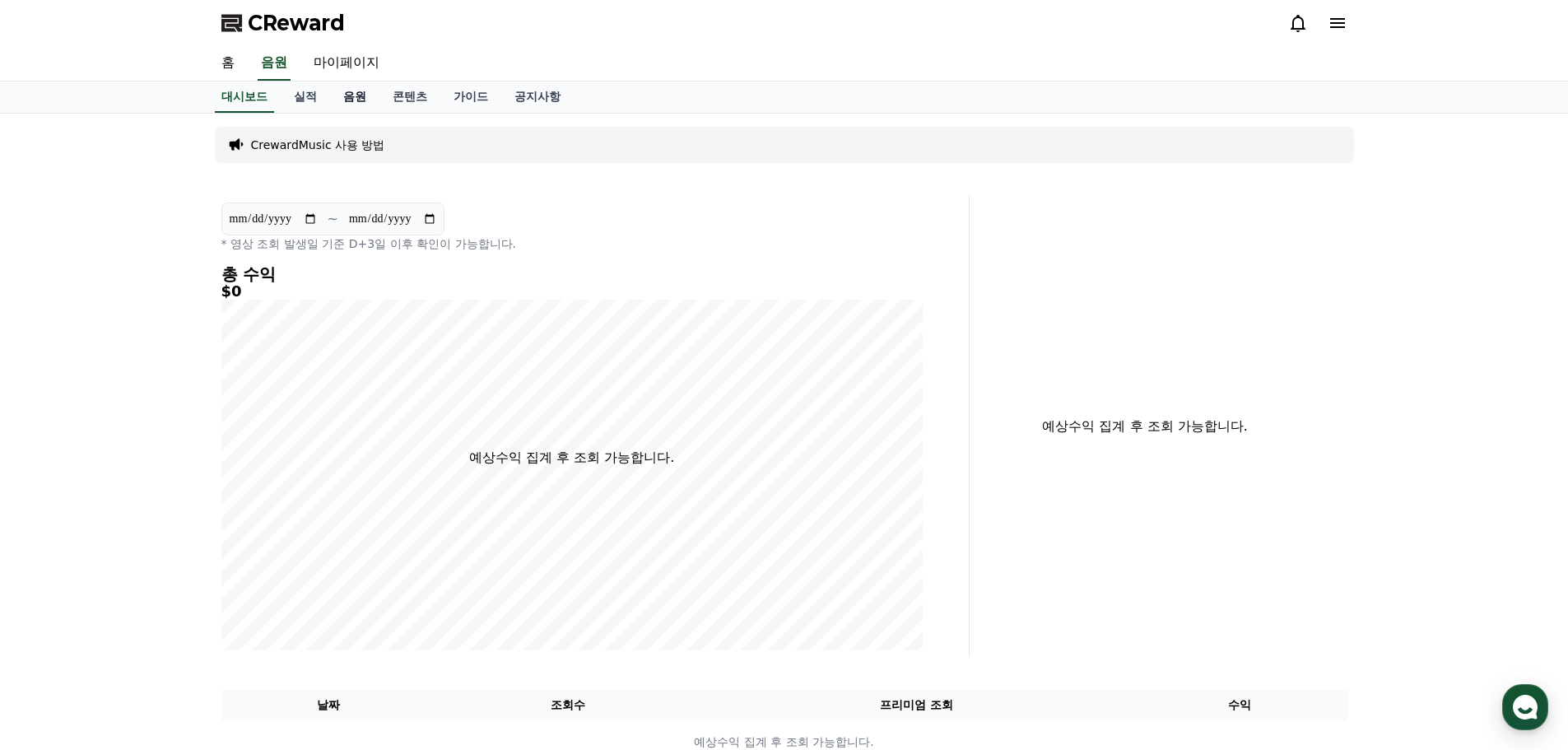
click at [367, 105] on link "음원" at bounding box center [354, 96] width 50 height 31
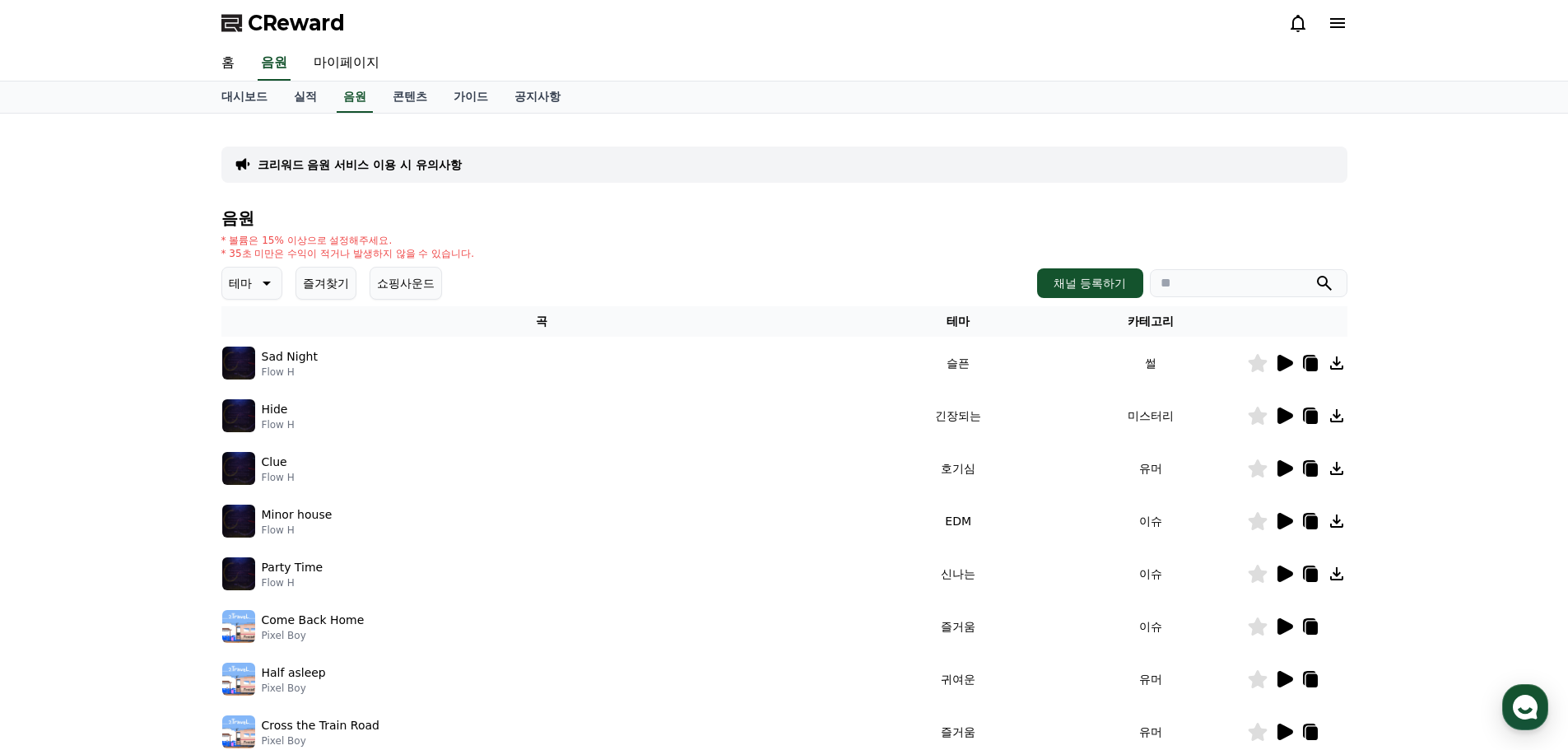
click at [1306, 413] on icon at bounding box center [1311, 417] width 11 height 13
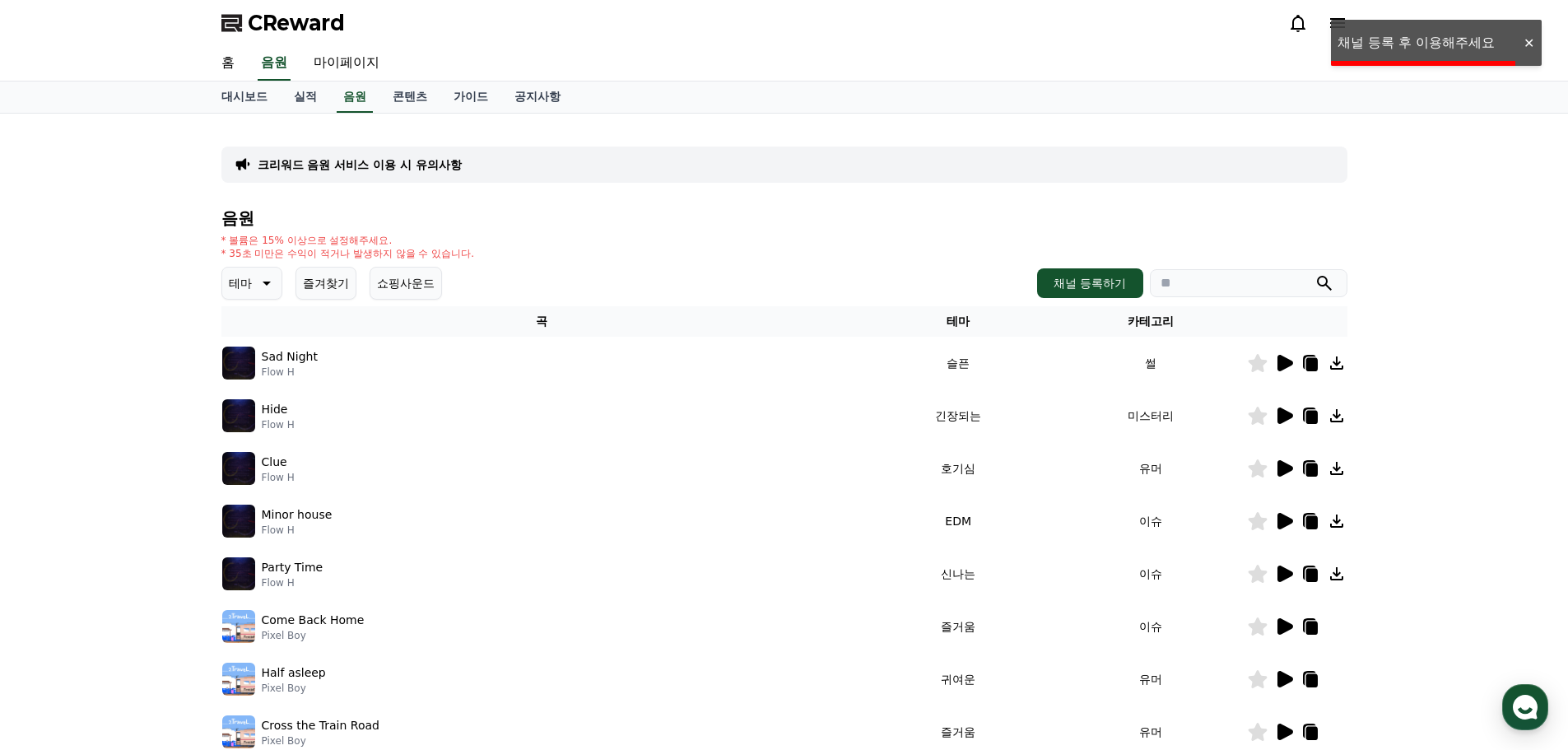
click at [1313, 474] on icon at bounding box center [1311, 470] width 11 height 13
click at [1307, 512] on icon at bounding box center [1310, 521] width 20 height 20
